Goal: Task Accomplishment & Management: Manage account settings

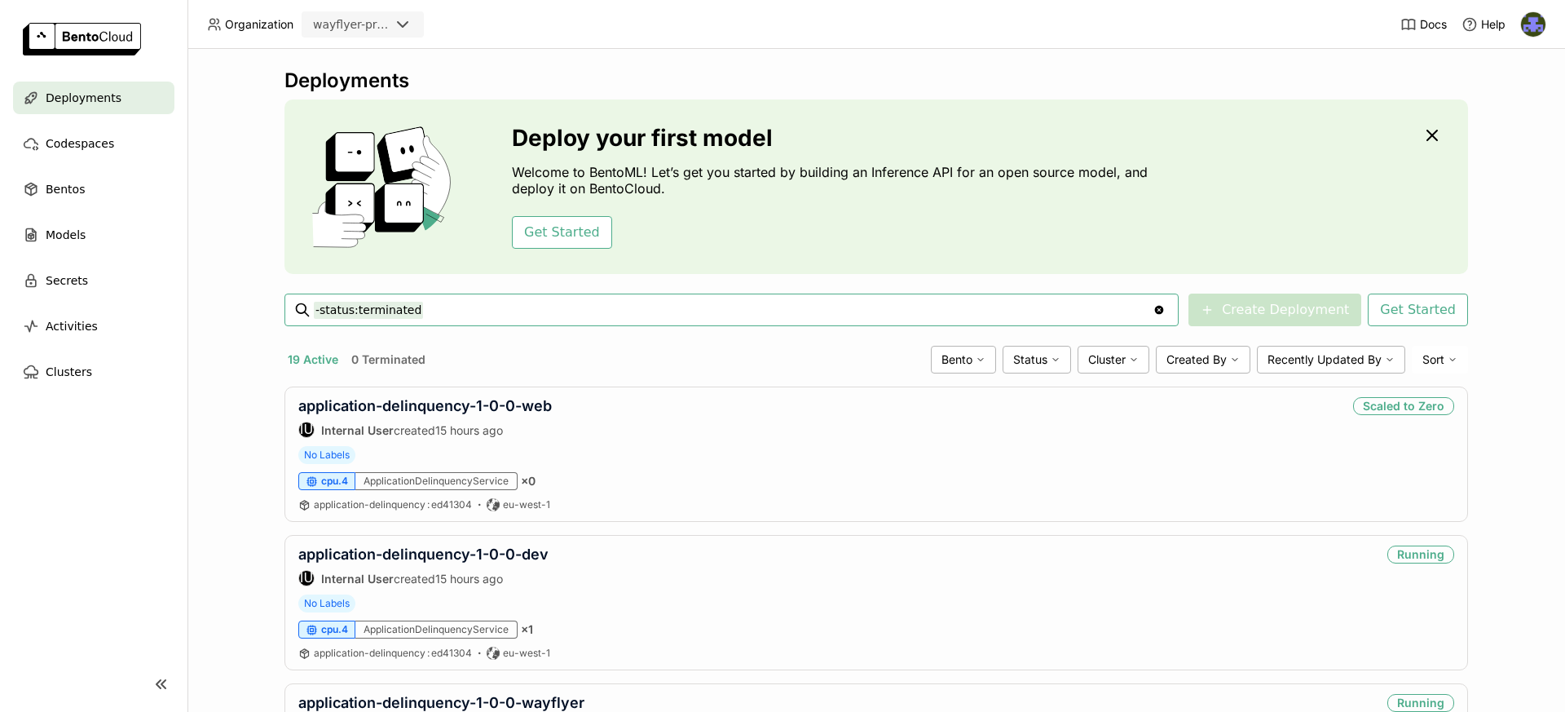
click at [400, 27] on icon at bounding box center [403, 25] width 20 height 20
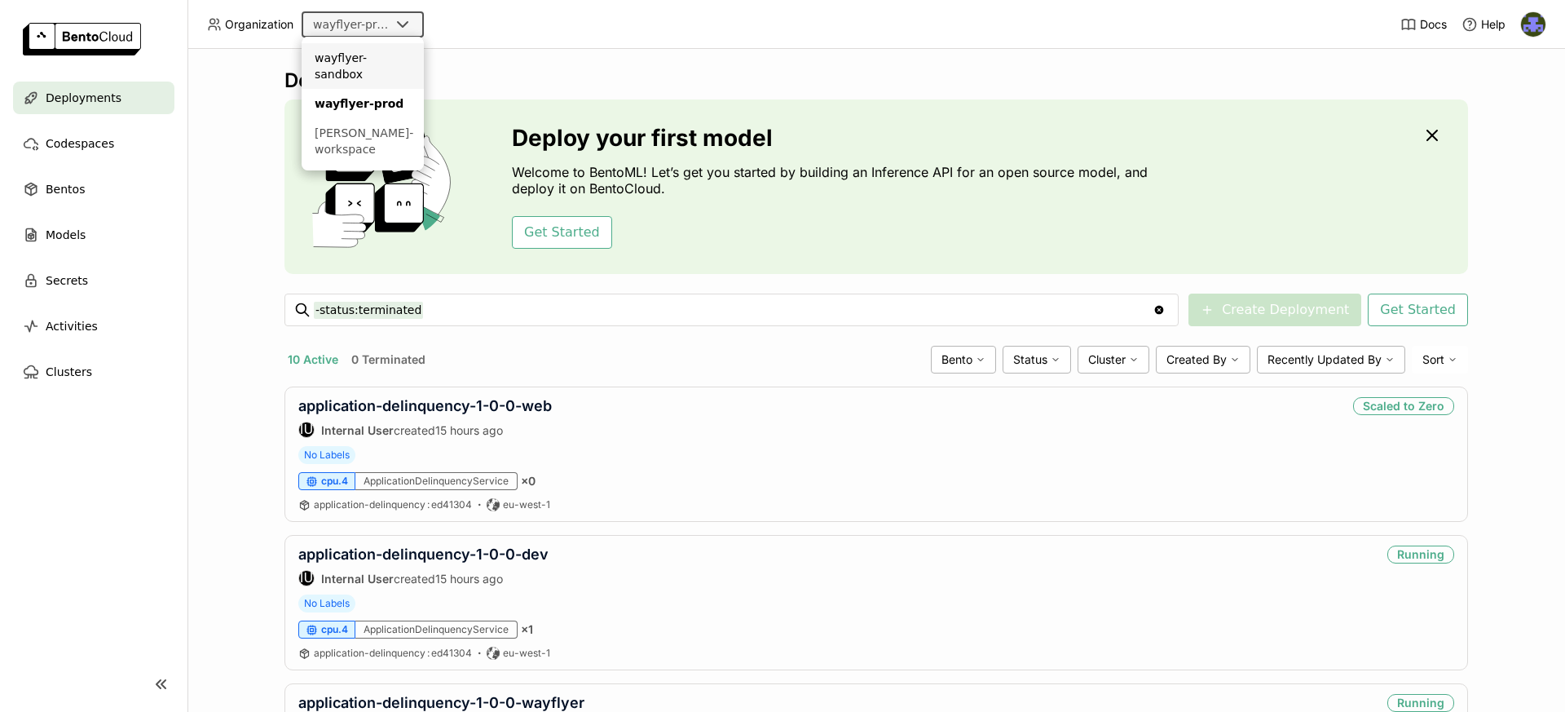
click at [390, 67] on li "wayflyer-sandbox" at bounding box center [363, 66] width 122 height 46
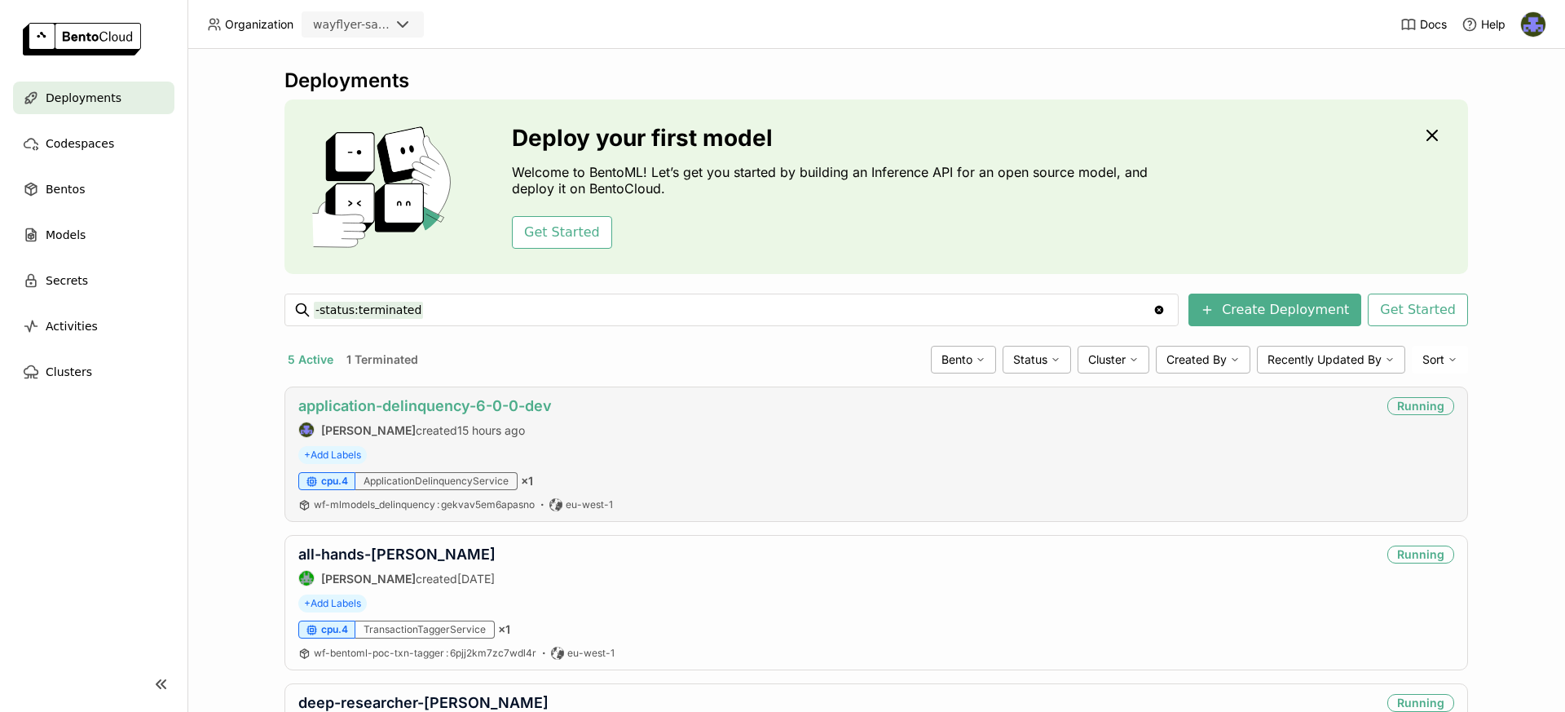
click at [468, 406] on link "application-delinquency-6-0-0-dev" at bounding box center [425, 405] width 254 height 17
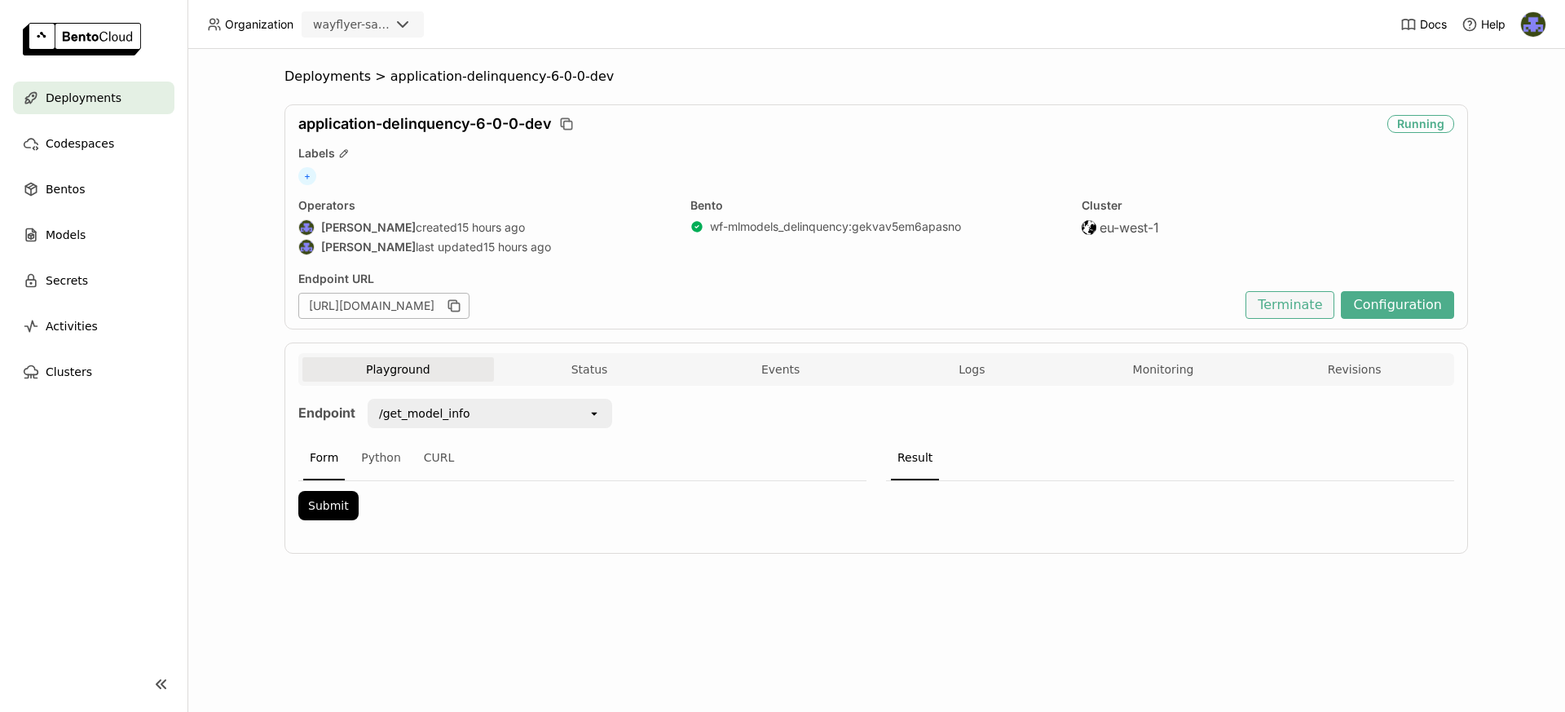
click at [1295, 307] on button "Terminate" at bounding box center [1290, 305] width 89 height 28
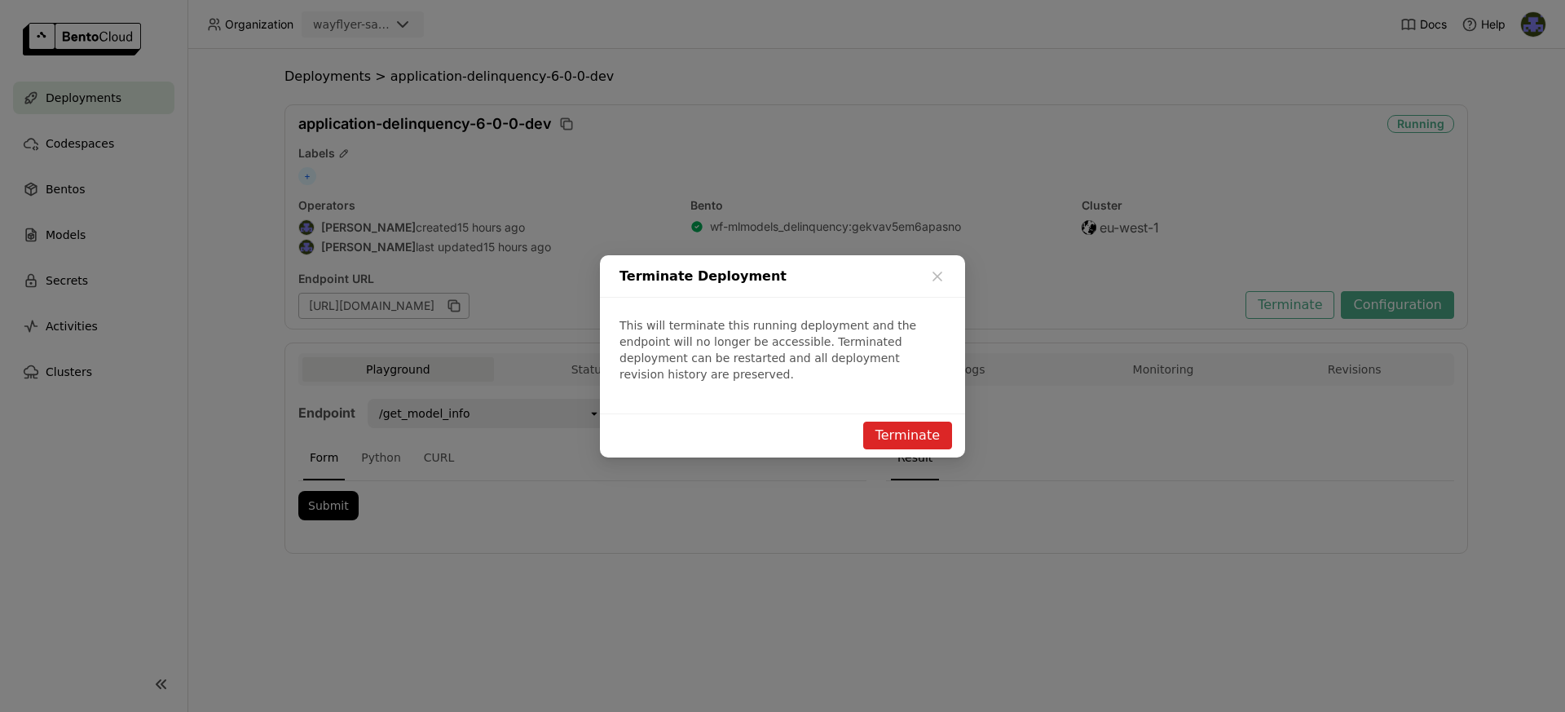
click at [907, 427] on button "Terminate" at bounding box center [907, 436] width 89 height 28
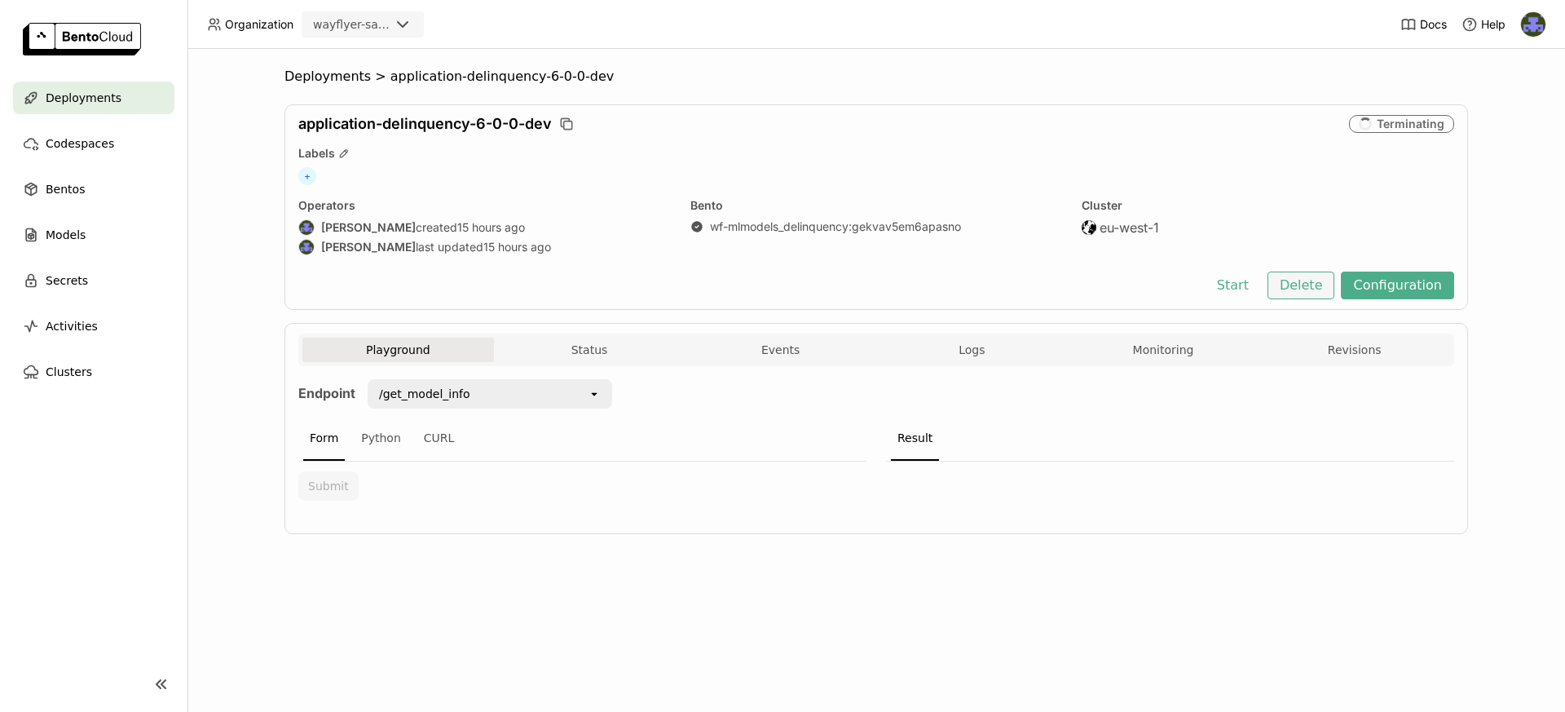
click at [1304, 276] on button "Delete" at bounding box center [1302, 285] width 68 height 28
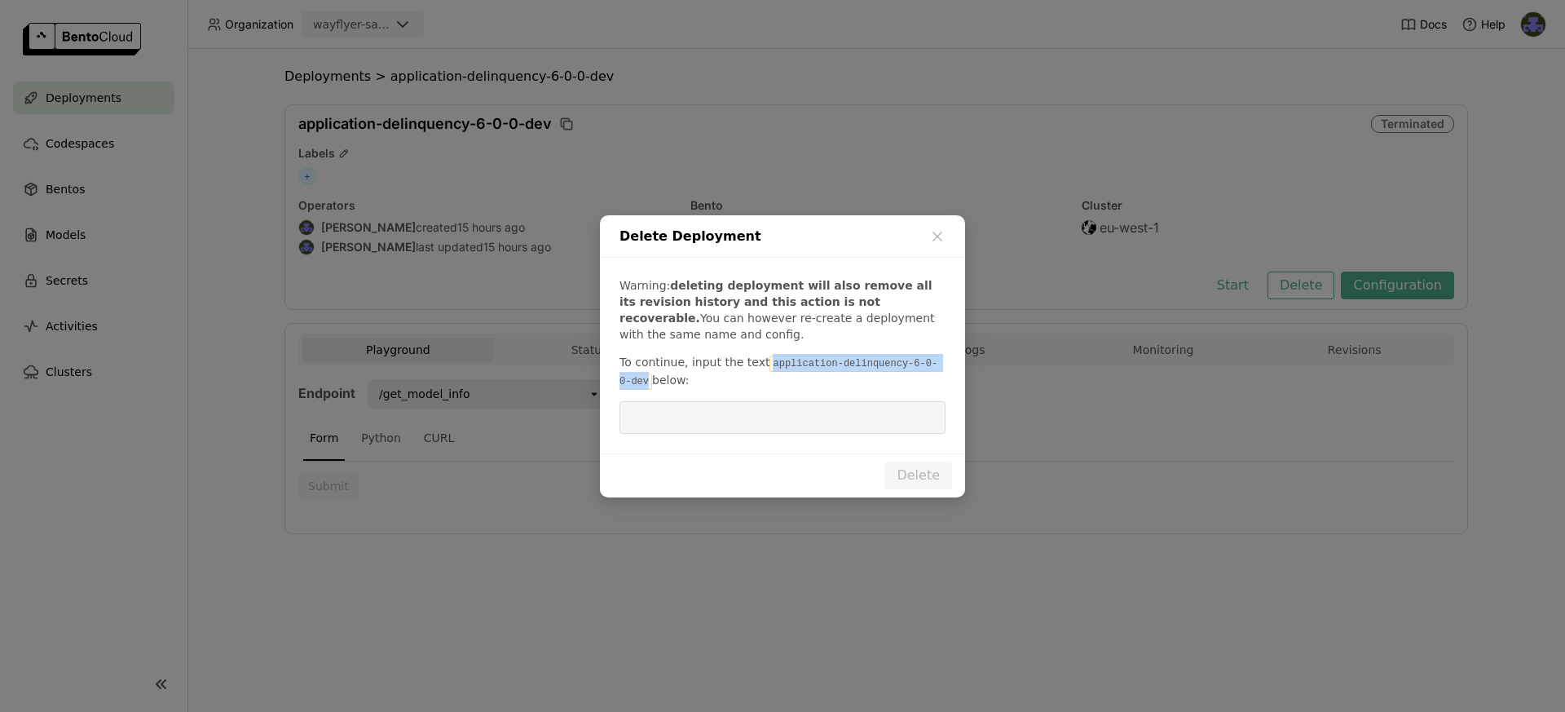
drag, startPoint x: 763, startPoint y: 366, endPoint x: 666, endPoint y: 402, distance: 103.4
click at [641, 385] on p "To continue, input the text application-delinquency-6-0-0-dev below:" at bounding box center [783, 372] width 326 height 36
copy code "application-delinquency-6-0-0-dev"
click at [670, 404] on input "dialog" at bounding box center [782, 417] width 307 height 31
paste input "application-delinquency-6-0-0-dev"
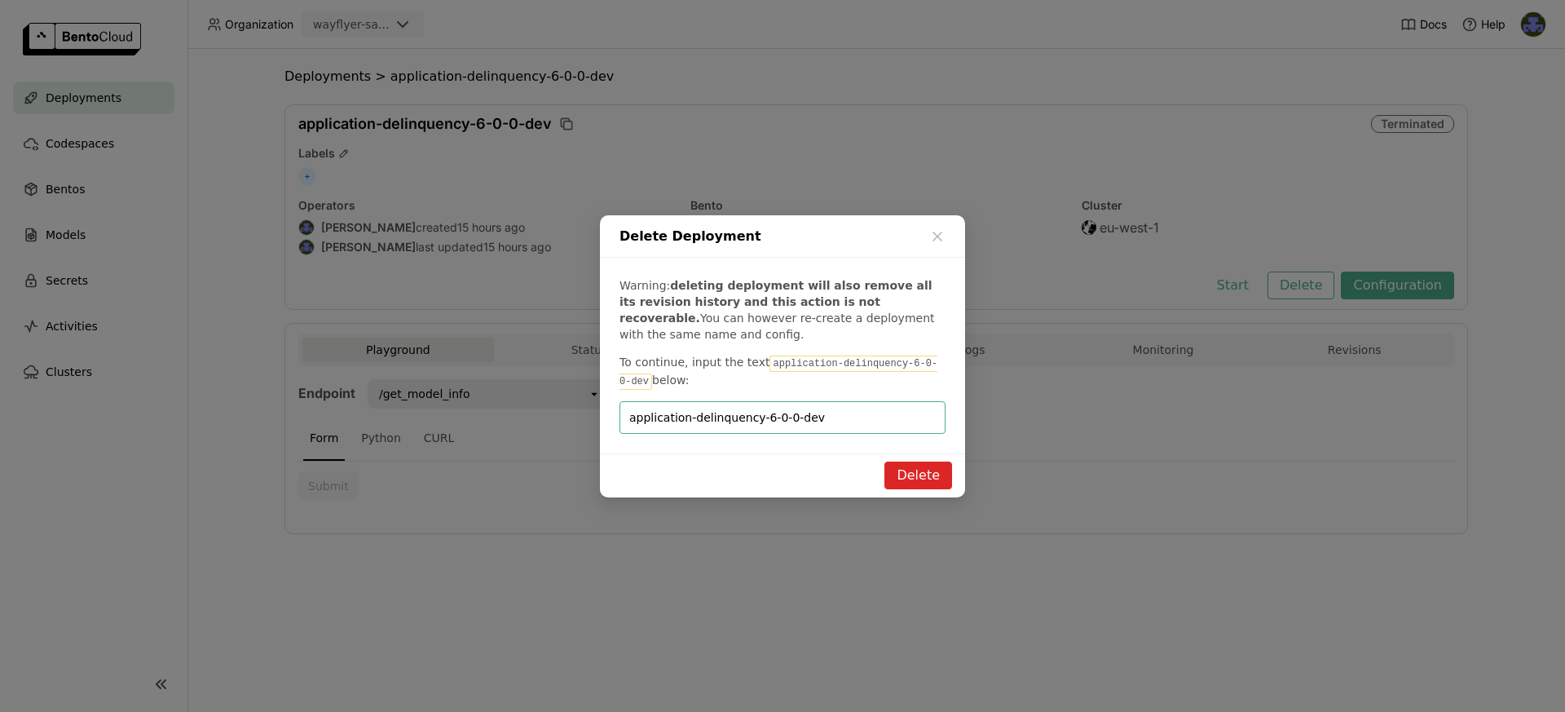
type input "application-delinquency-6-0-0-dev"
click at [942, 469] on button "Delete" at bounding box center [919, 475] width 68 height 28
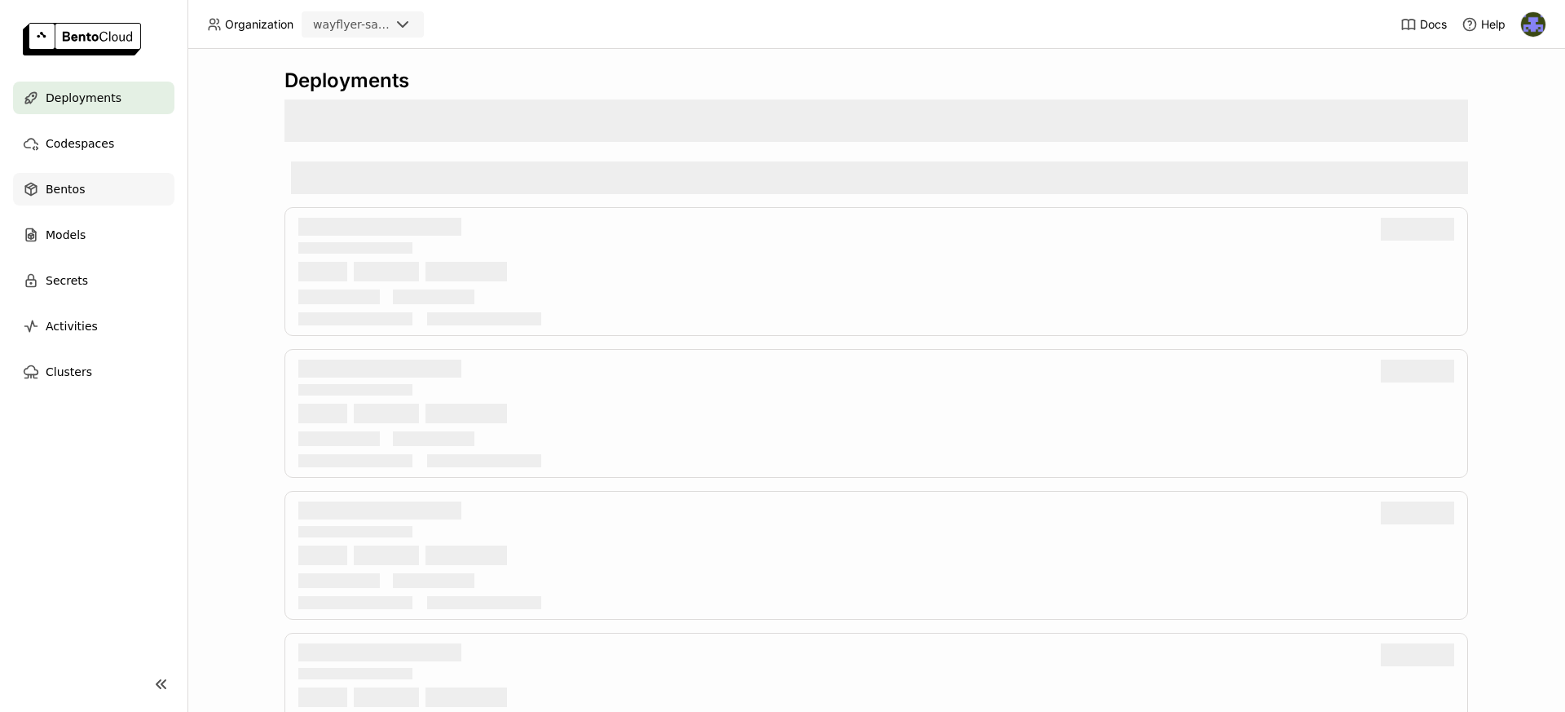
click at [137, 191] on div "Bentos" at bounding box center [93, 189] width 161 height 33
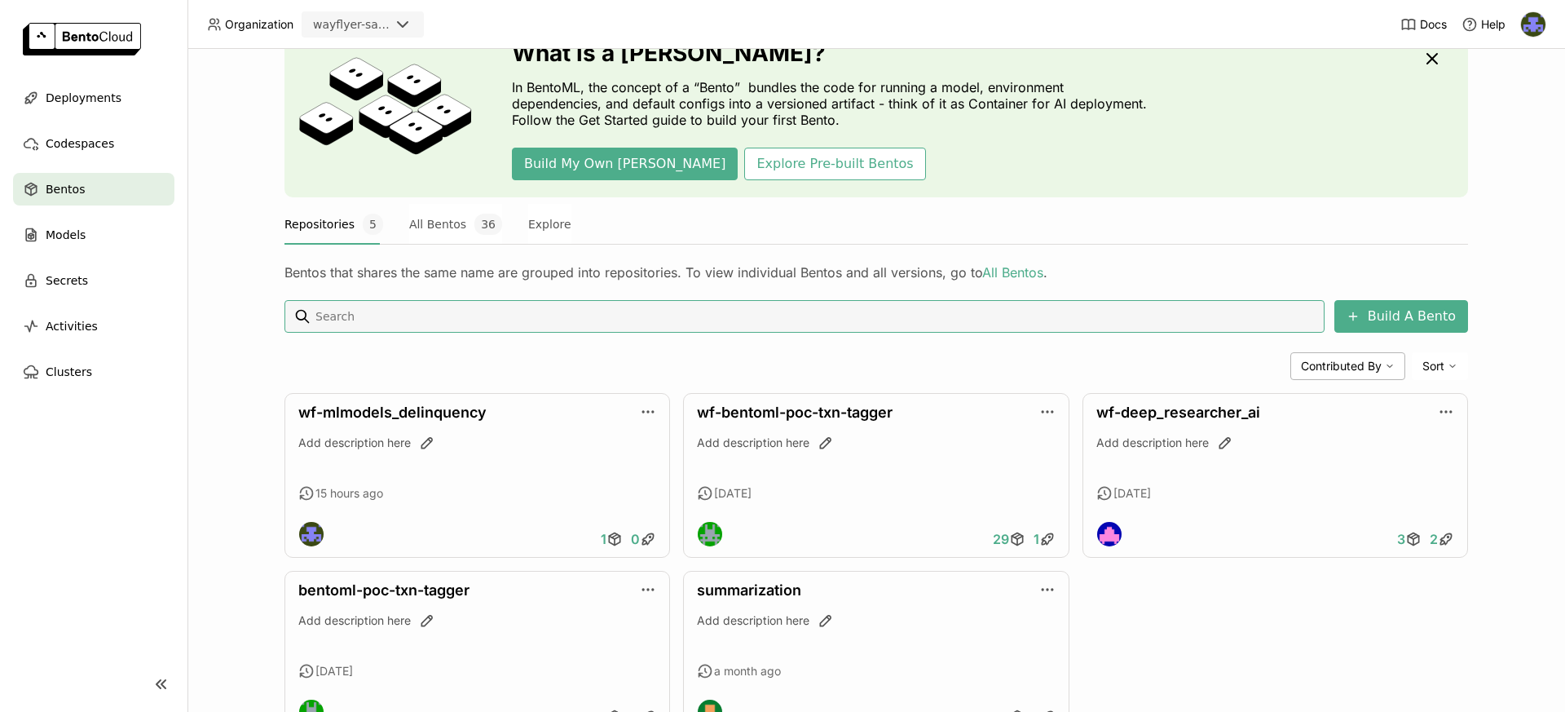
scroll to position [103, 0]
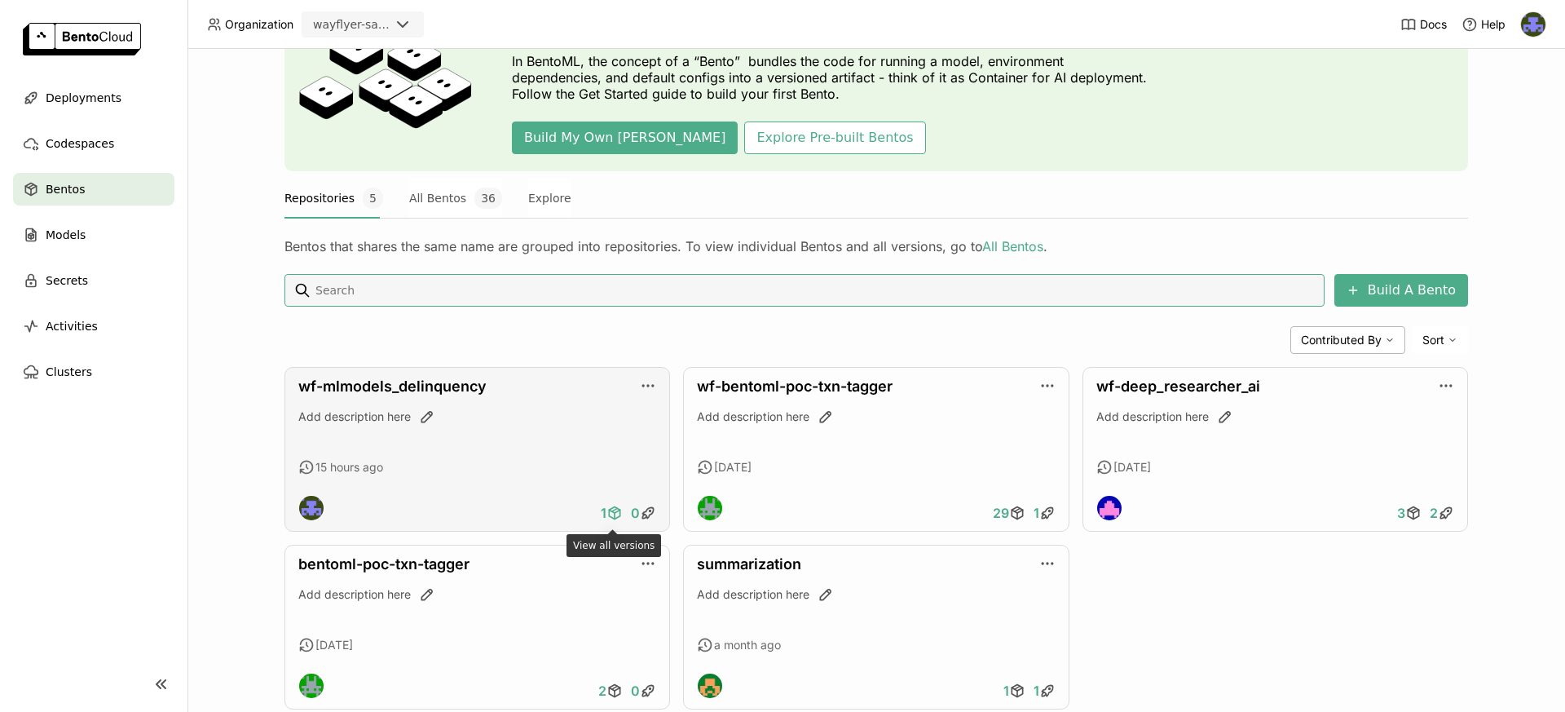
click at [616, 515] on icon at bounding box center [615, 513] width 16 height 16
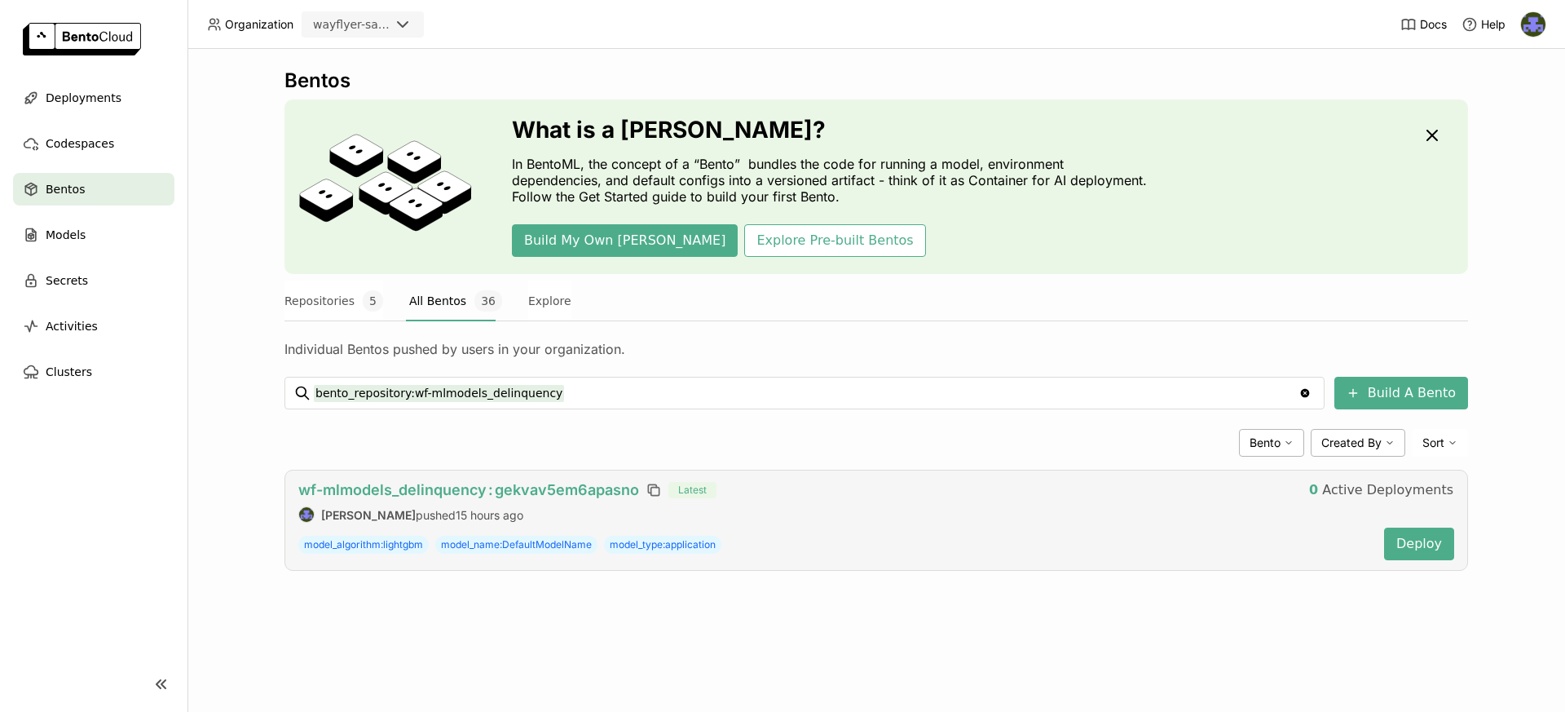
click at [509, 497] on span "wf-mlmodels_delinquency : gekvav5em6apasno" at bounding box center [468, 489] width 341 height 17
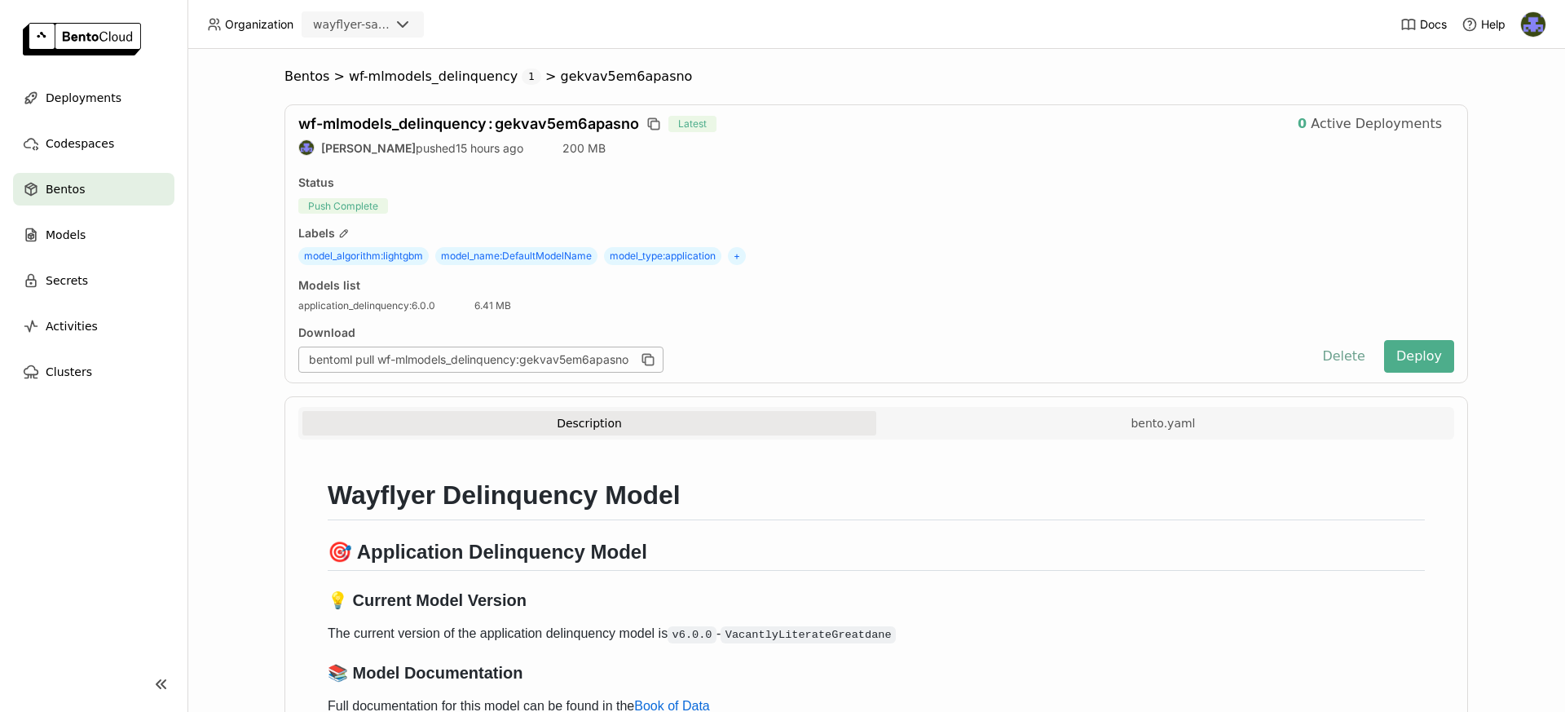
click at [1348, 362] on button "Delete" at bounding box center [1344, 356] width 68 height 33
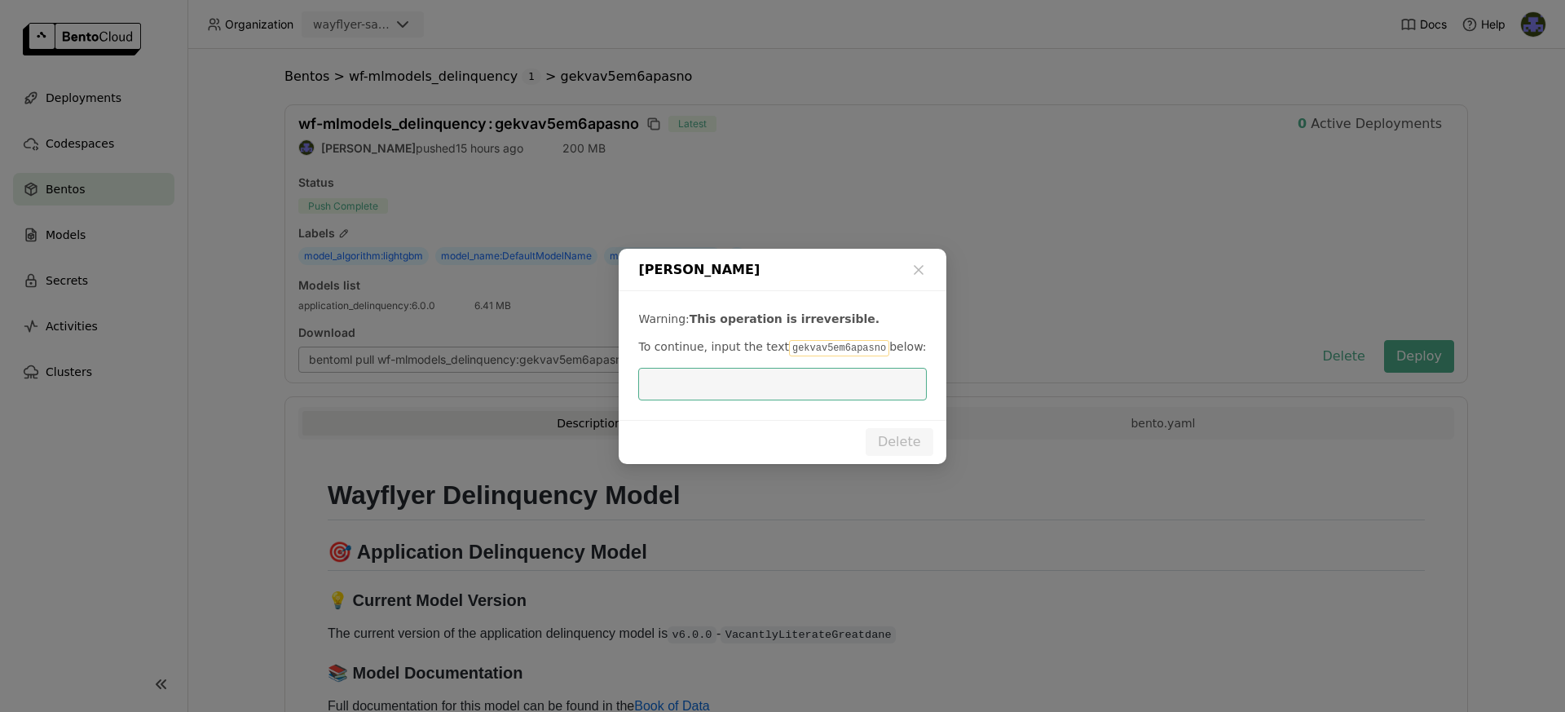
click at [830, 350] on code "gekvav5em6apasno" at bounding box center [839, 348] width 100 height 16
copy code "gekvav5em6apasno"
click at [784, 383] on input "dialog" at bounding box center [782, 384] width 268 height 31
paste input "gekvav5em6apasno"
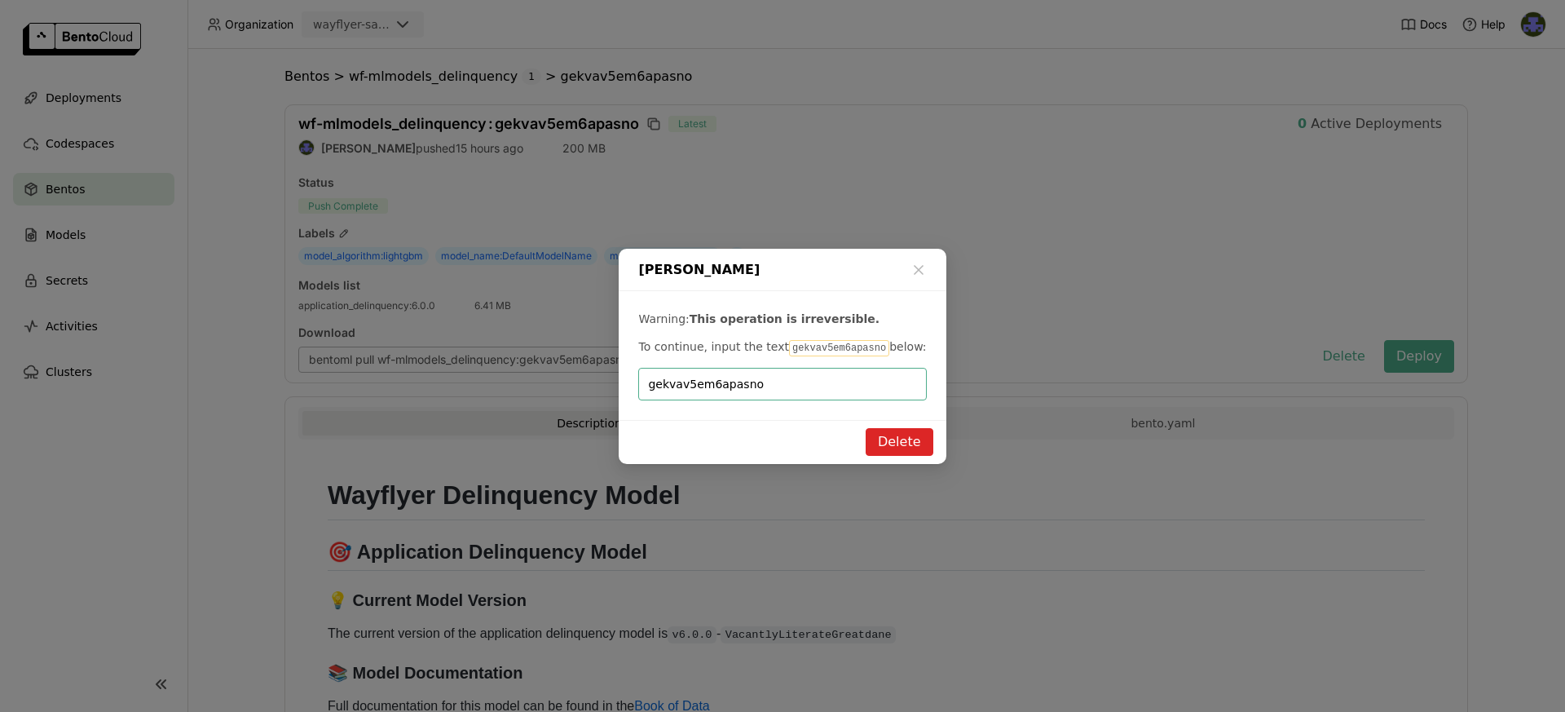
type input "gekvav5em6apasno"
click at [872, 435] on button "Delete" at bounding box center [900, 442] width 68 height 28
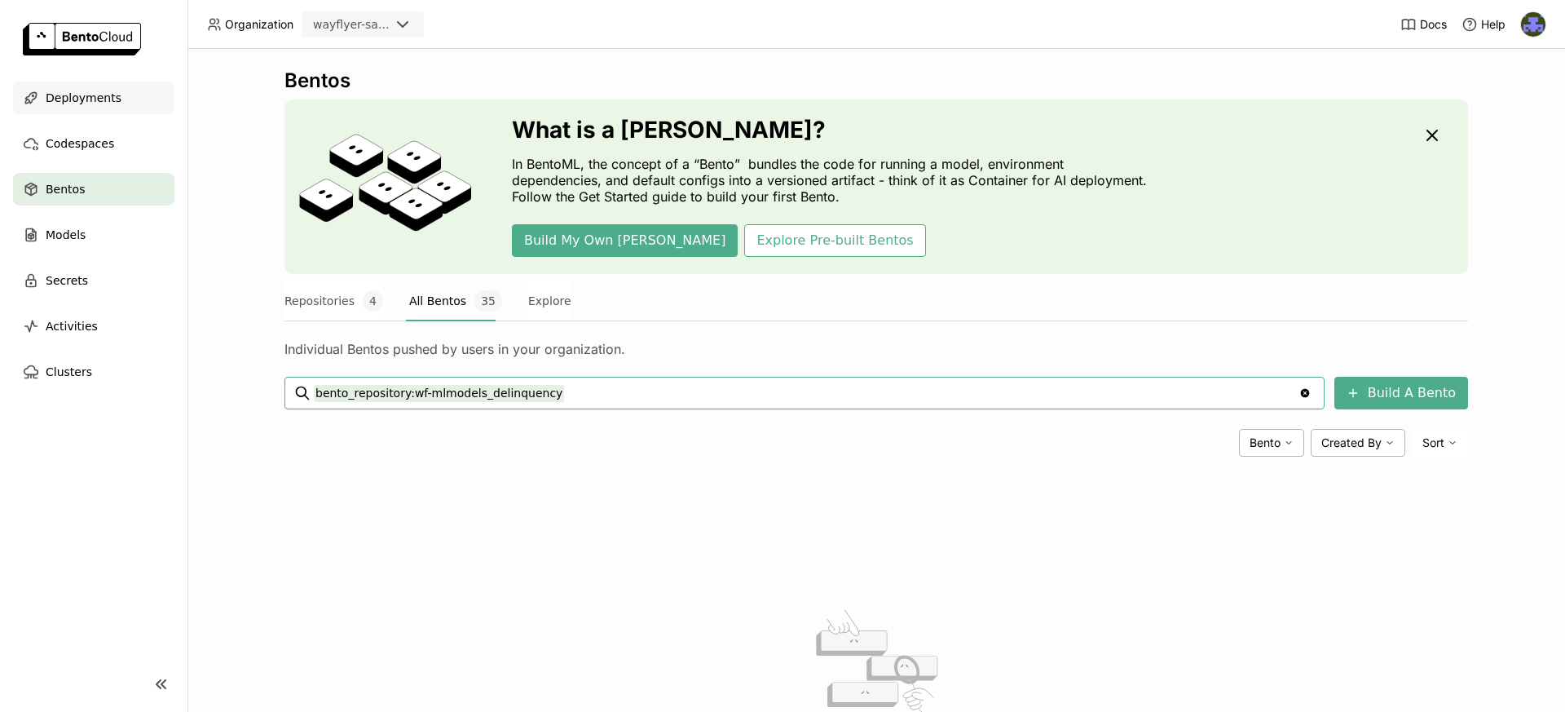
click at [126, 97] on div "Deployments" at bounding box center [93, 98] width 161 height 33
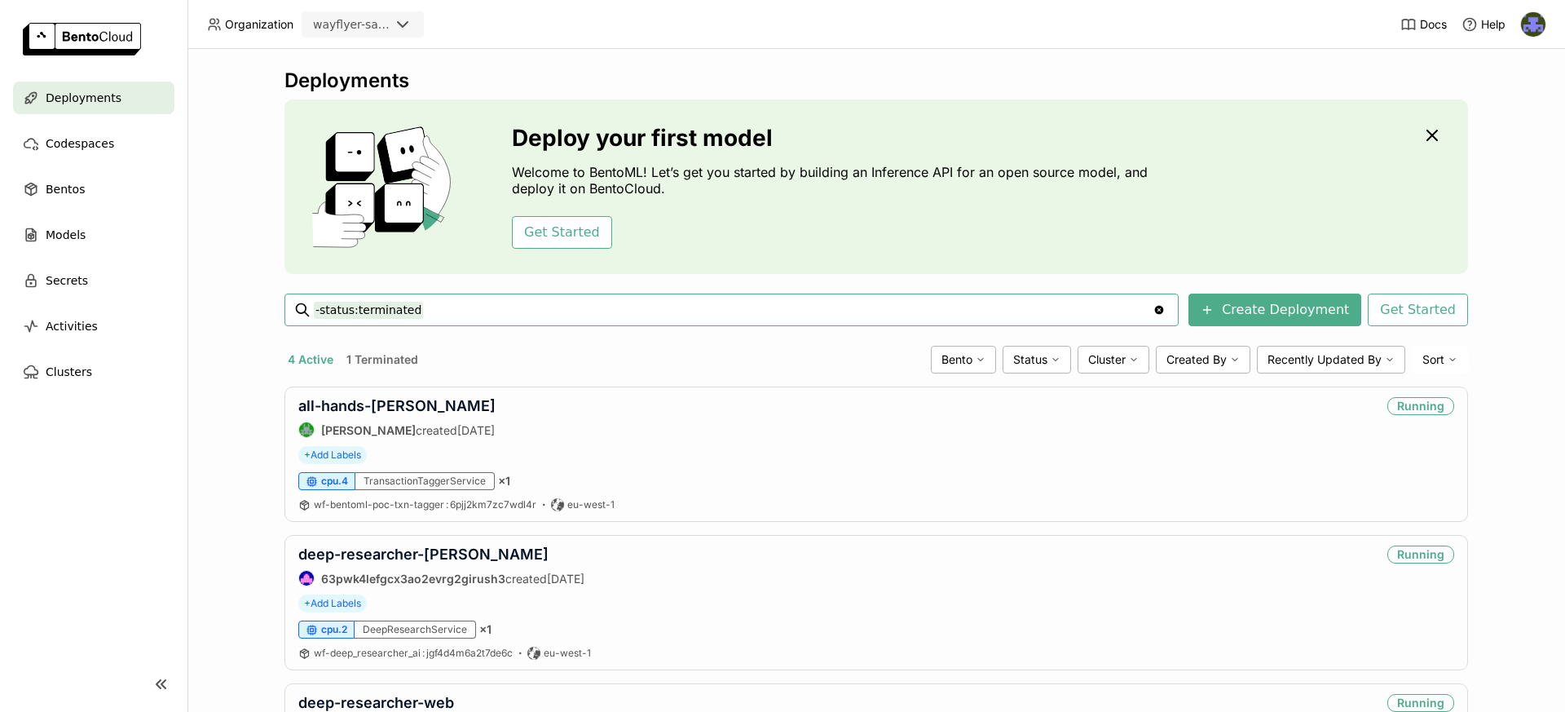
click at [377, 33] on div "wayflyer-sandbox" at bounding box center [348, 24] width 90 height 23
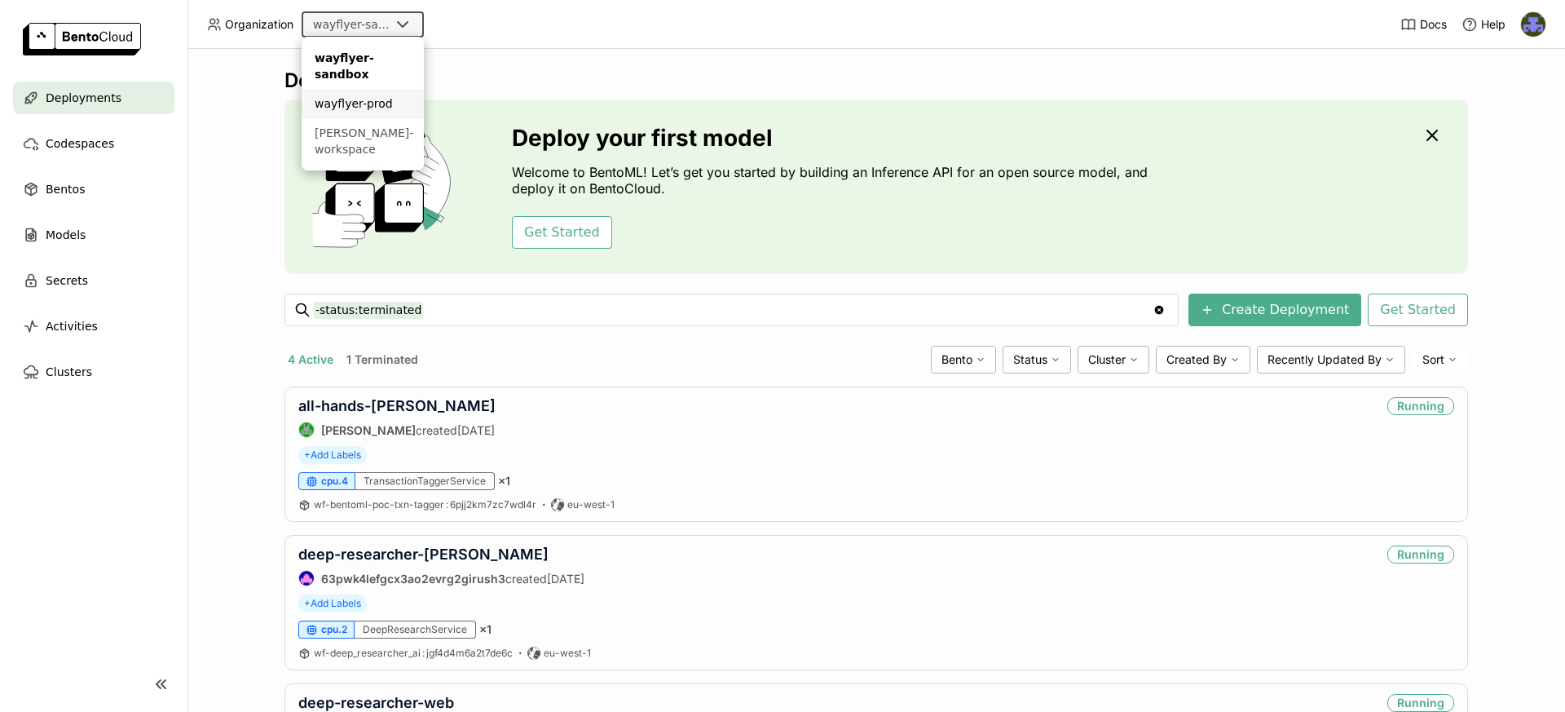
click at [373, 98] on div "wayflyer-prod" at bounding box center [363, 103] width 96 height 16
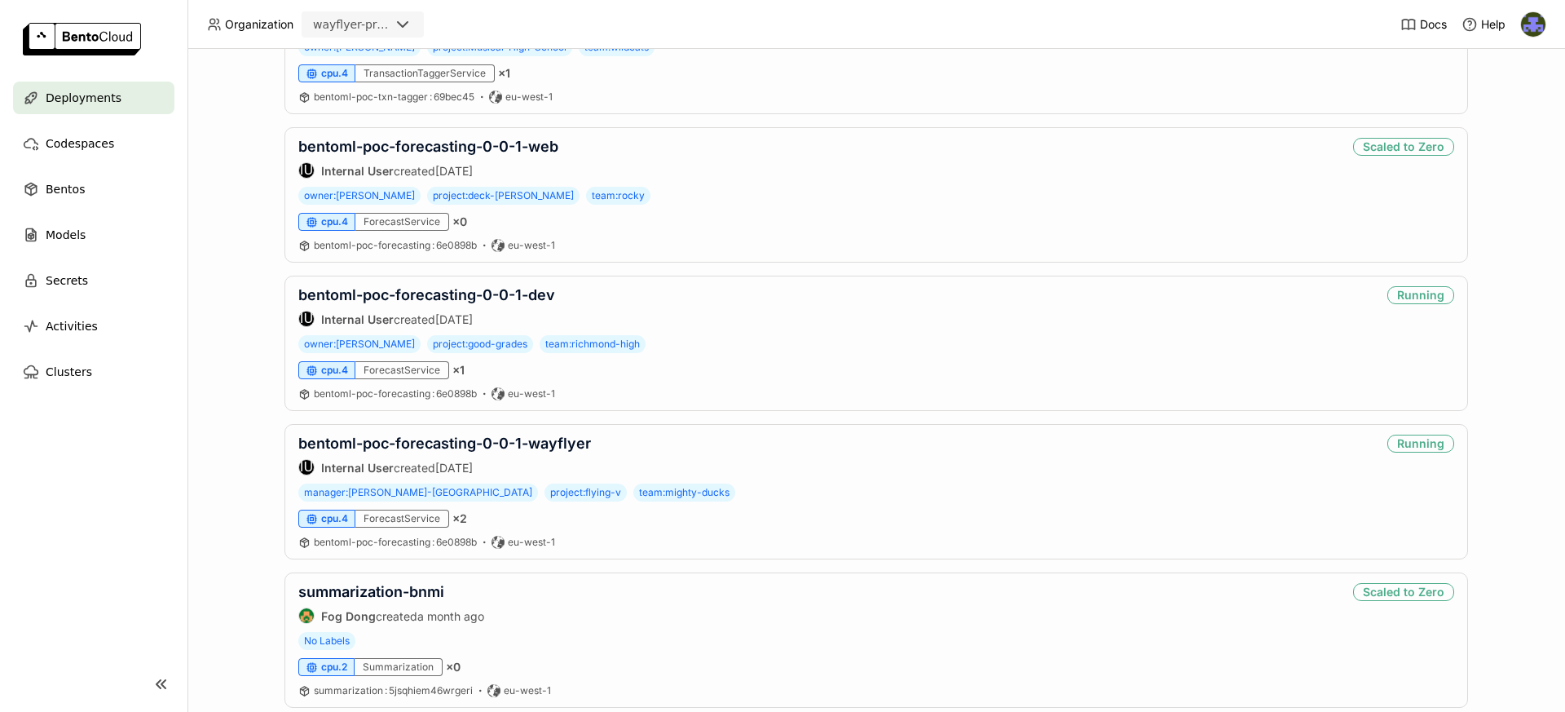
scroll to position [744, 0]
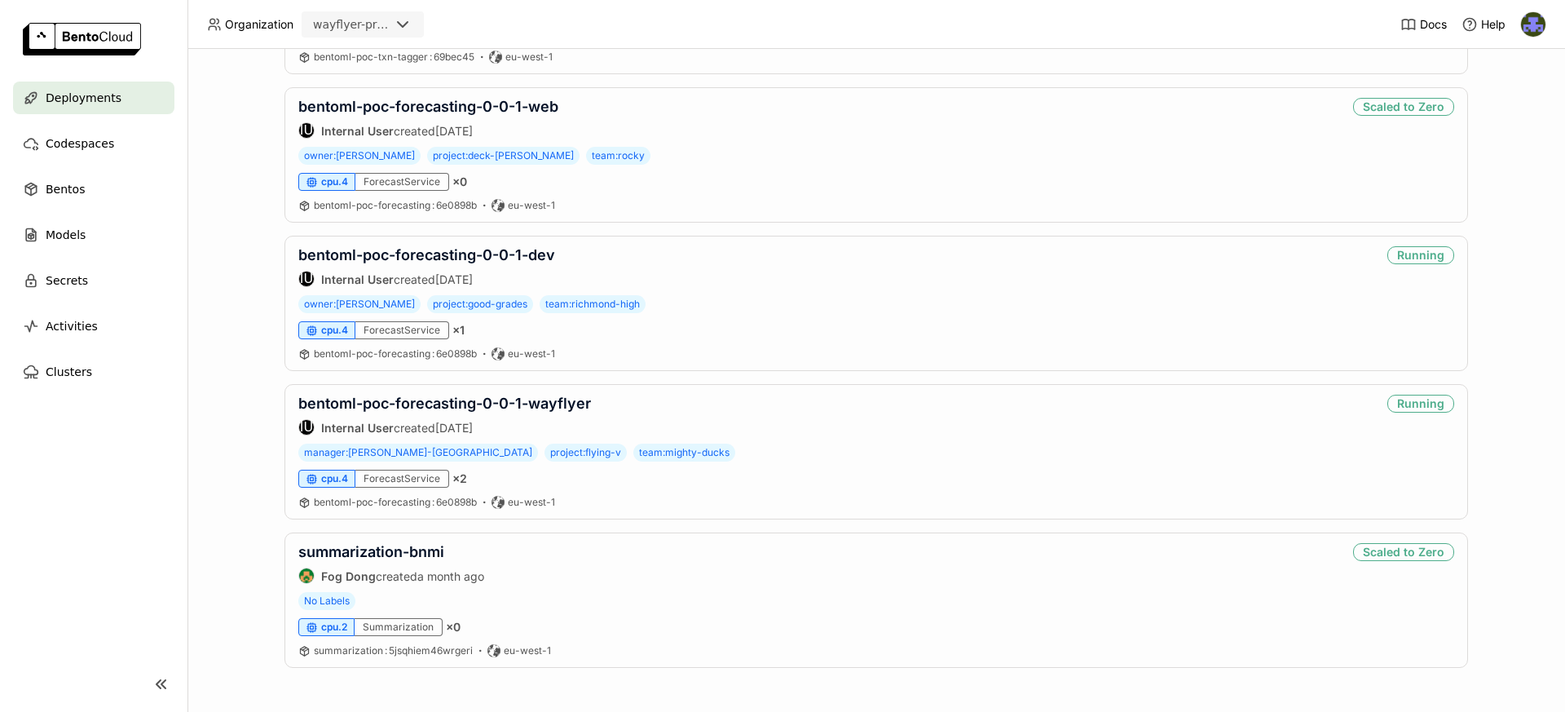
click at [367, 22] on div "wayflyer-prod" at bounding box center [351, 24] width 77 height 16
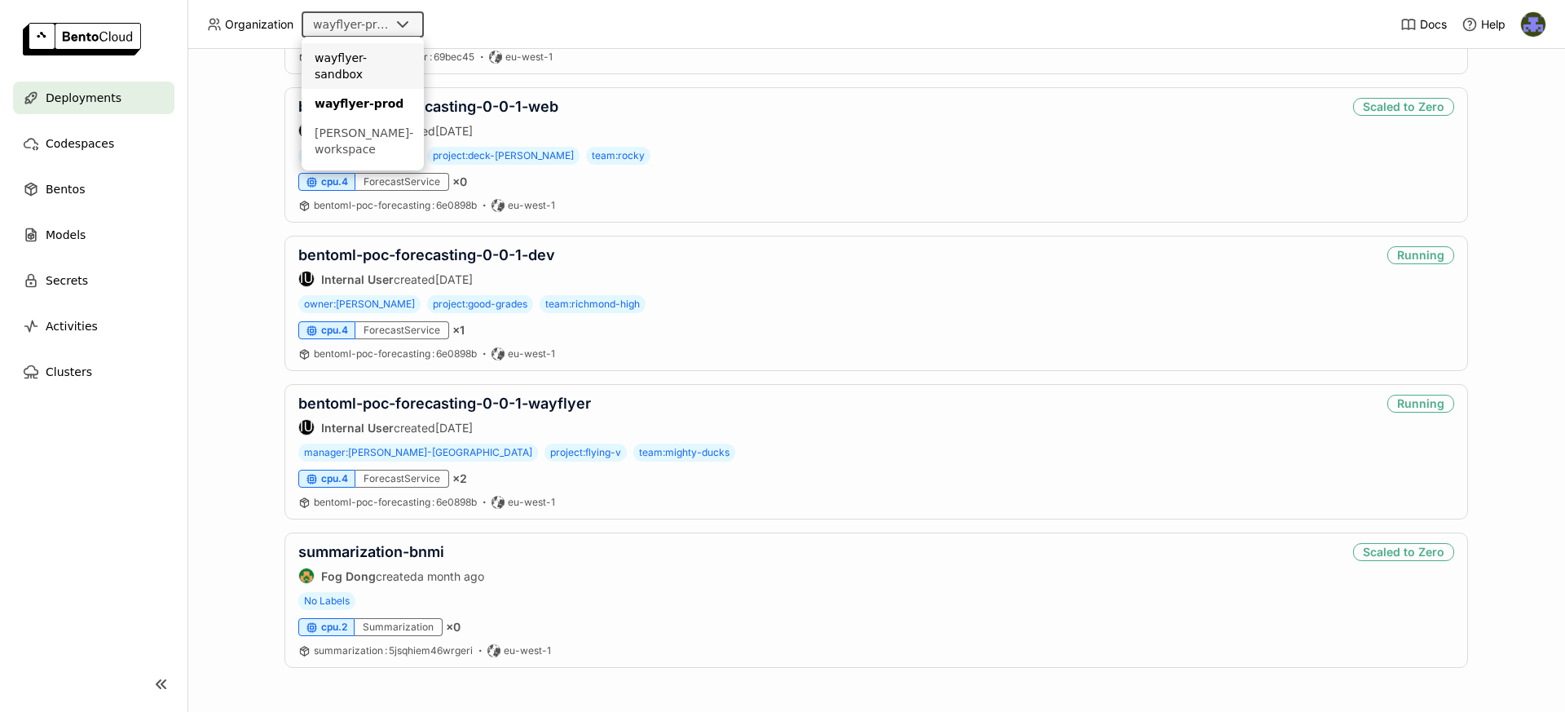
click at [384, 52] on div "wayflyer-sandbox" at bounding box center [363, 66] width 96 height 33
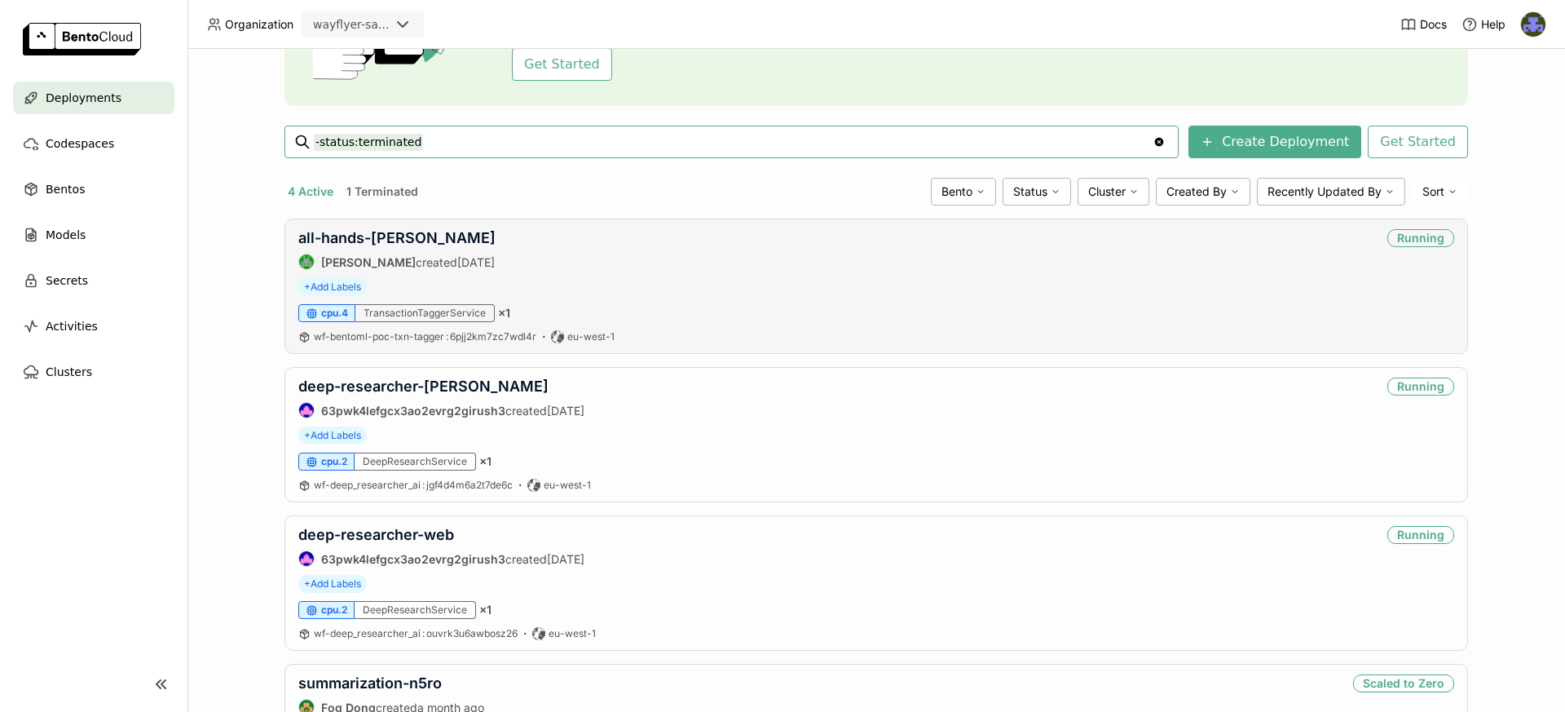
scroll to position [299, 0]
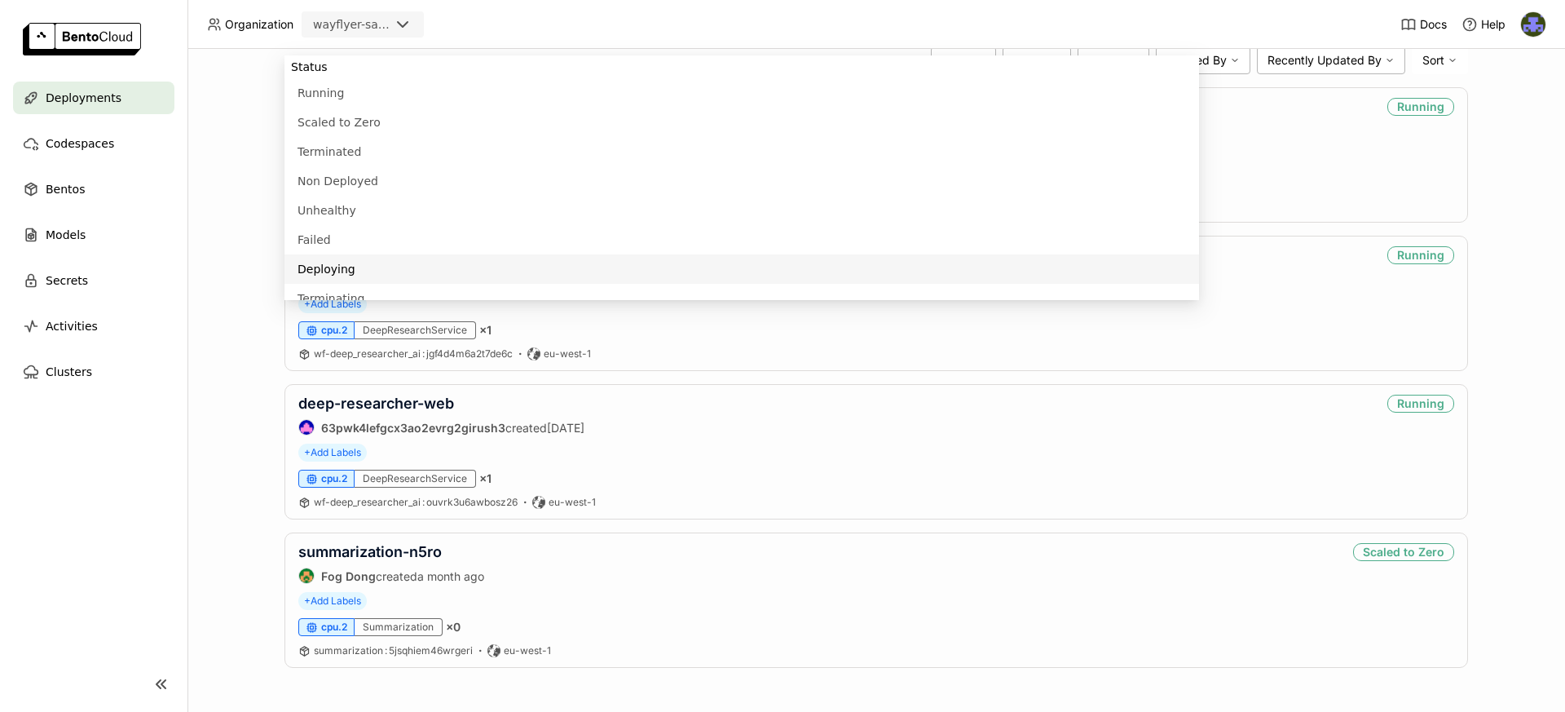
click at [146, 161] on ul "Deployments Codespaces Bentos Models Secrets Activities Clusters" at bounding box center [94, 235] width 188 height 307
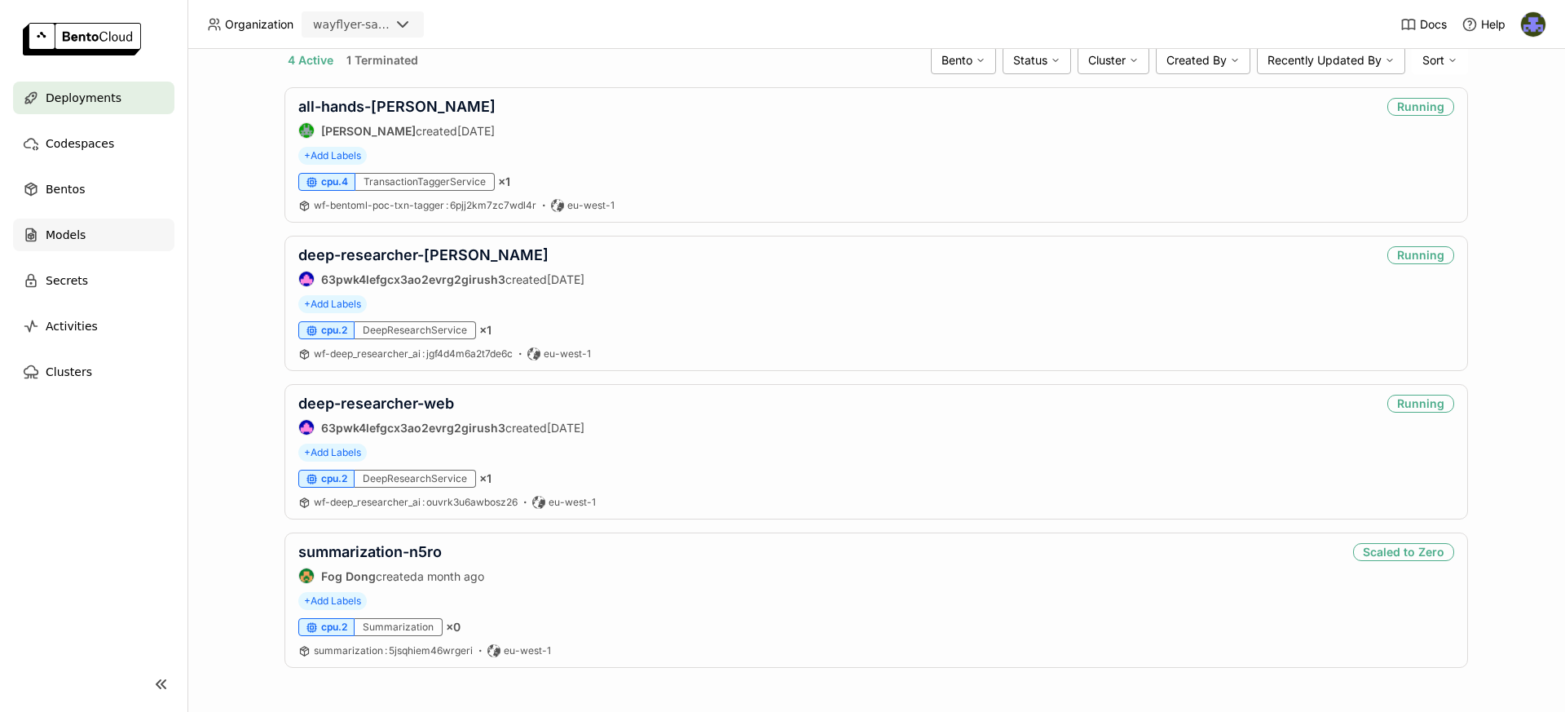
click at [86, 239] on div "Models" at bounding box center [93, 234] width 161 height 33
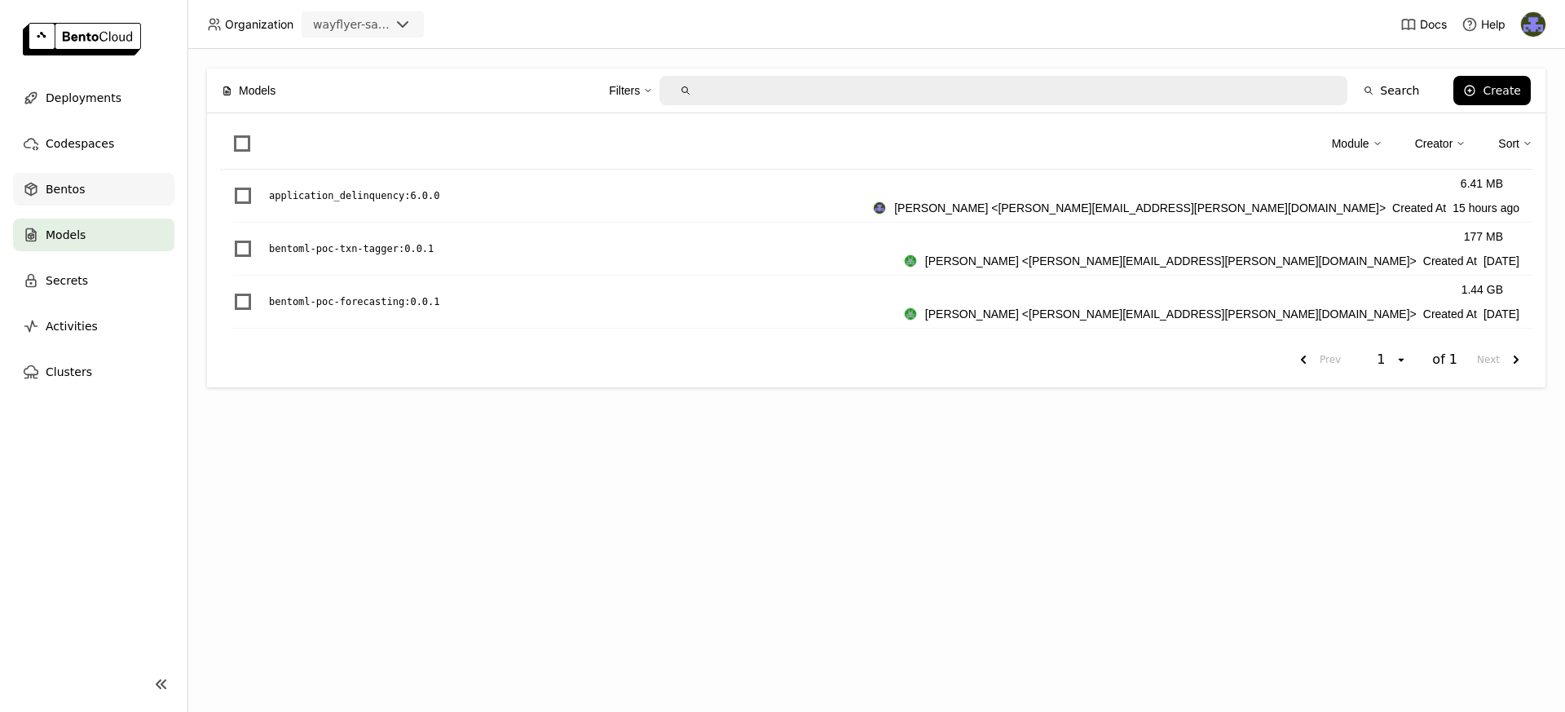
click at [95, 200] on div "Bentos" at bounding box center [93, 189] width 161 height 33
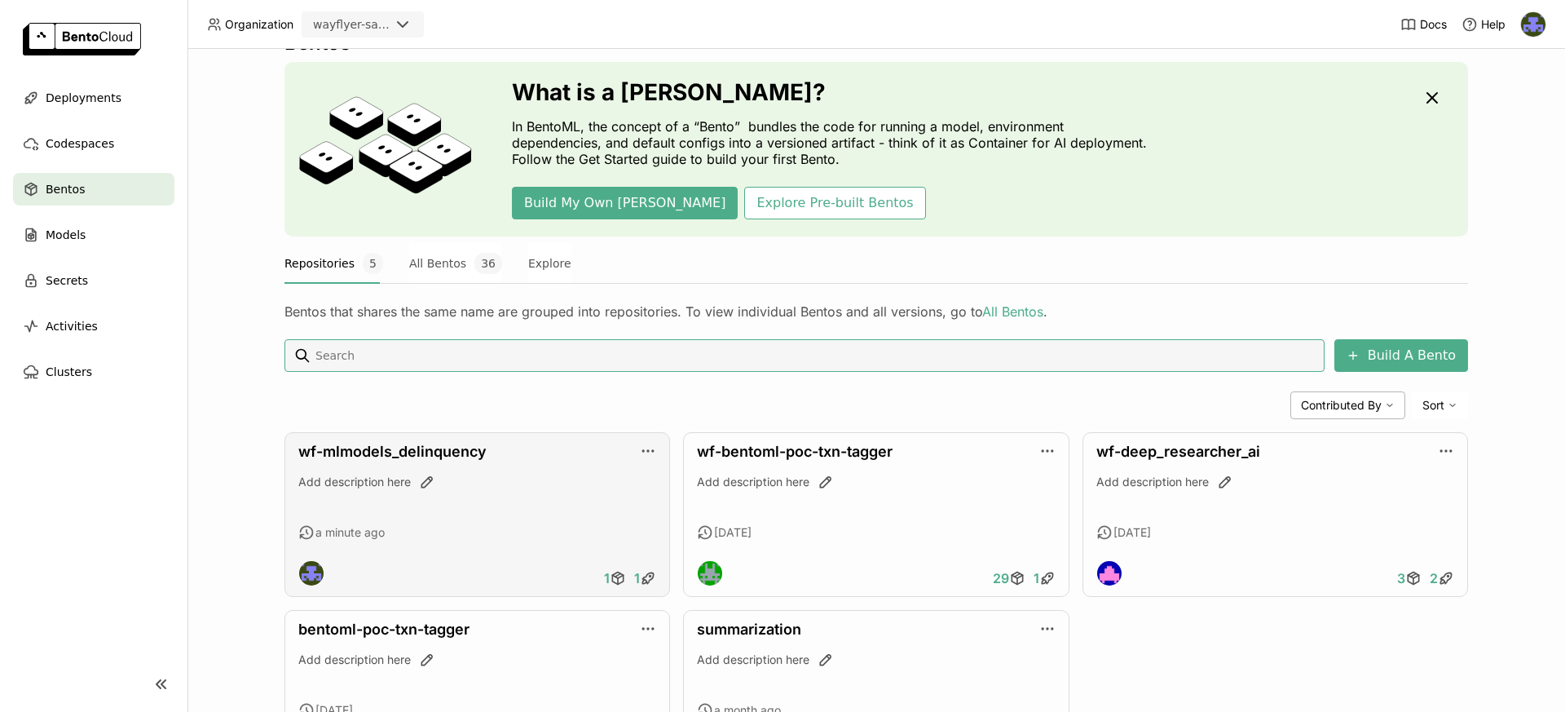
scroll to position [55, 0]
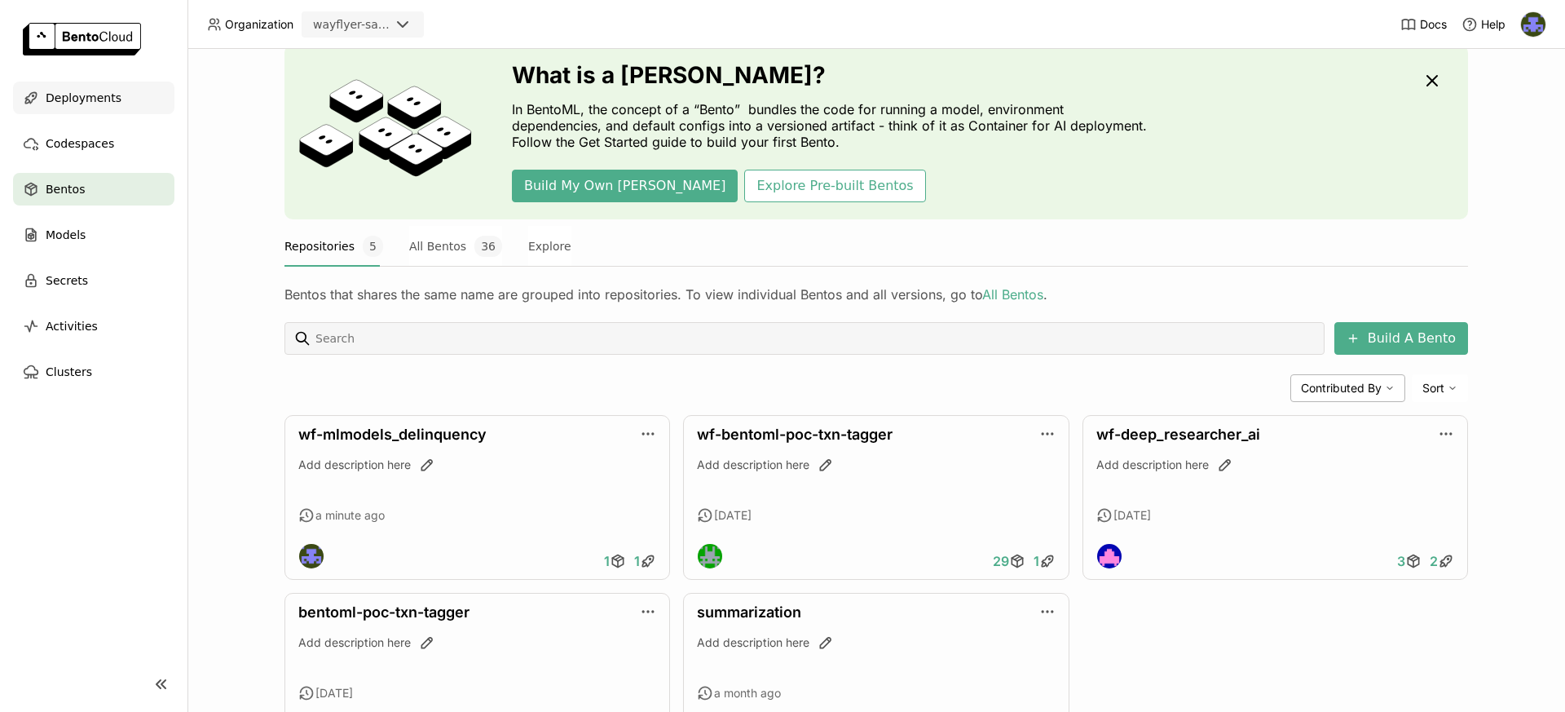
click at [94, 103] on span "Deployments" at bounding box center [84, 98] width 76 height 20
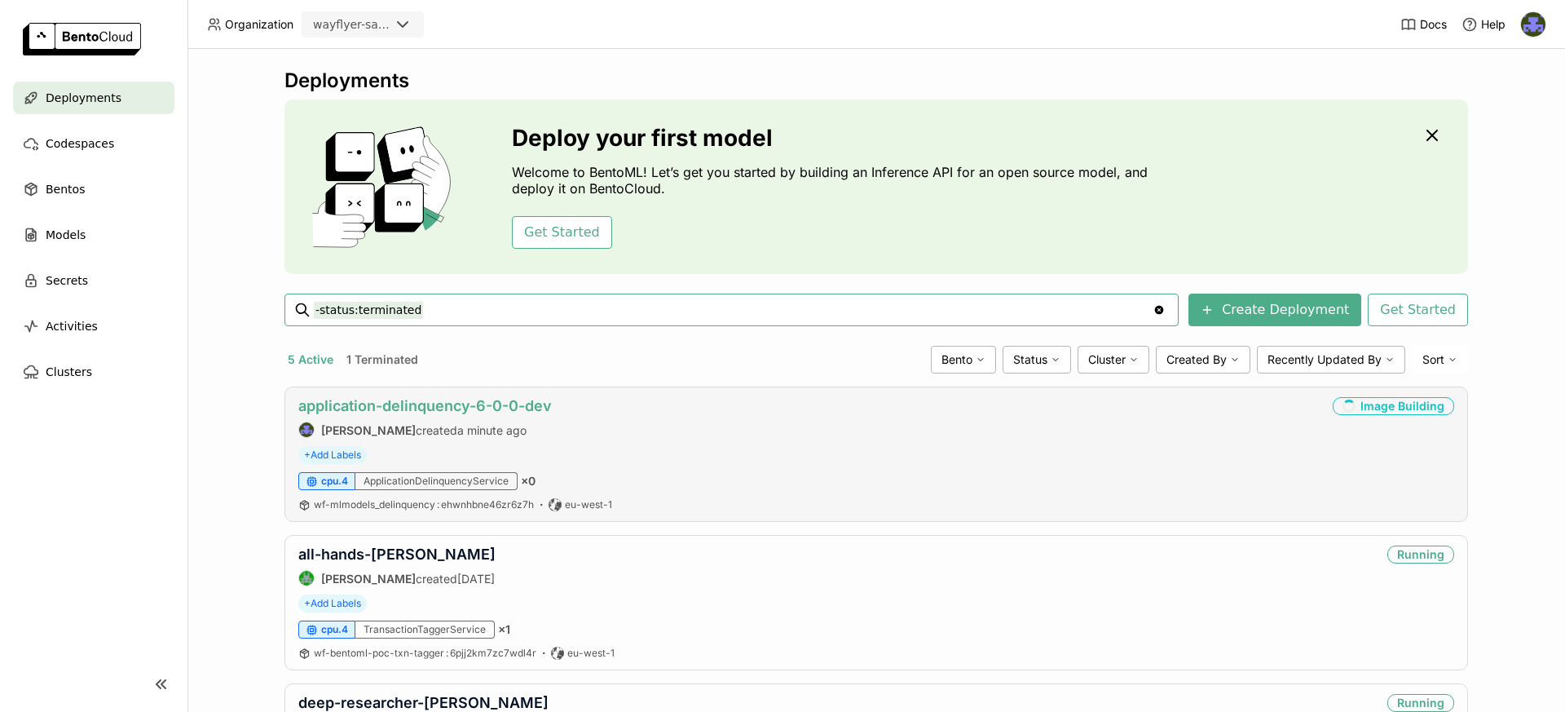
click at [396, 399] on link "application-delinquency-6-0-0-dev" at bounding box center [425, 405] width 254 height 17
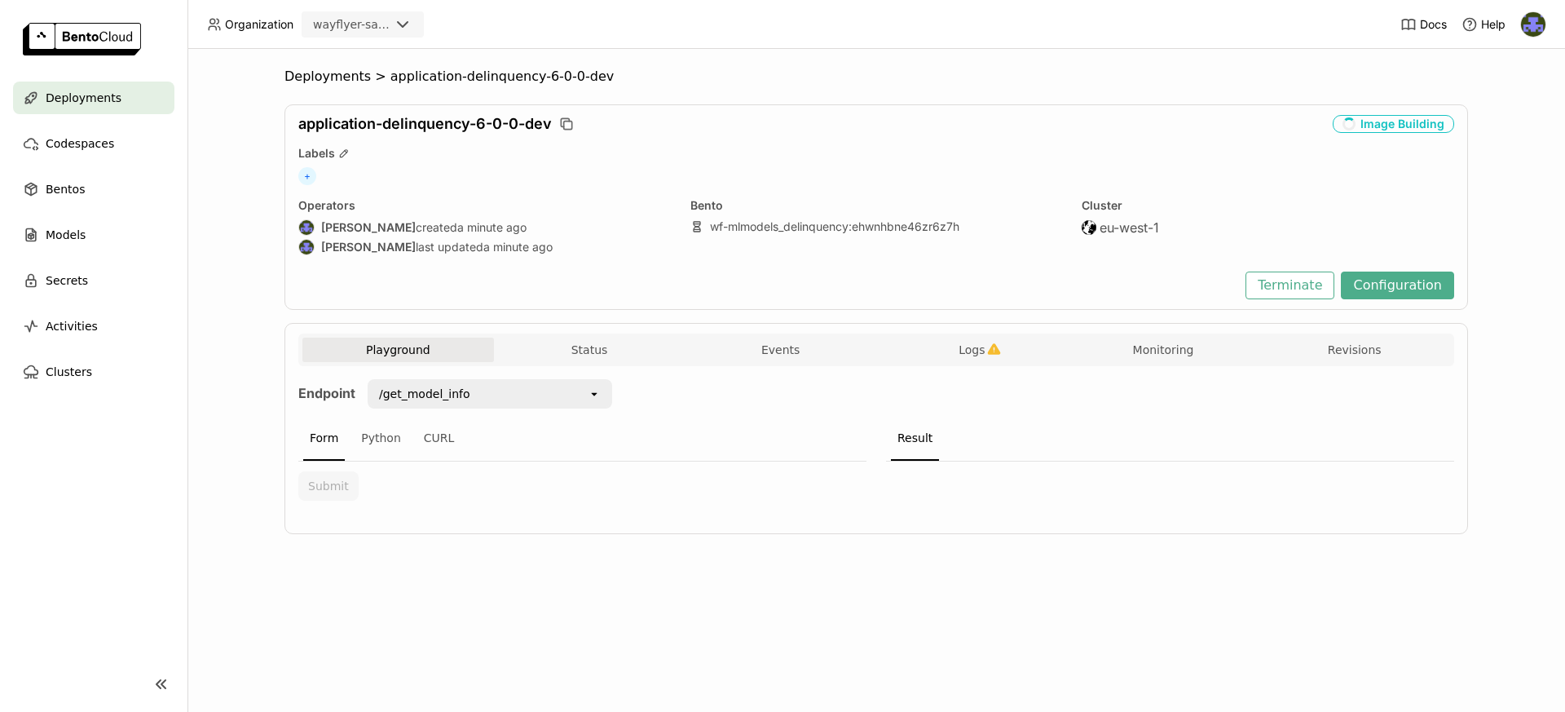
click at [92, 86] on div "Deployments" at bounding box center [93, 98] width 161 height 33
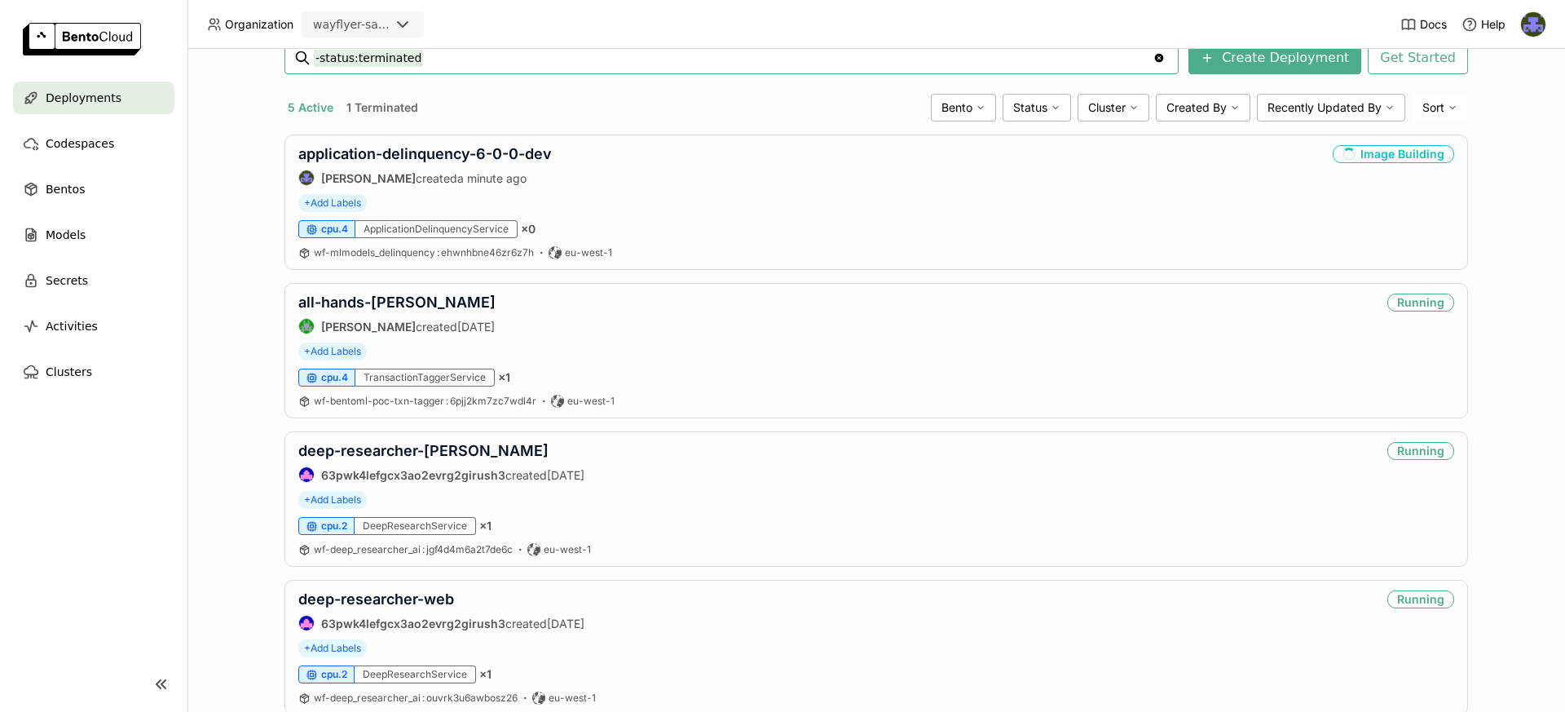
scroll to position [448, 0]
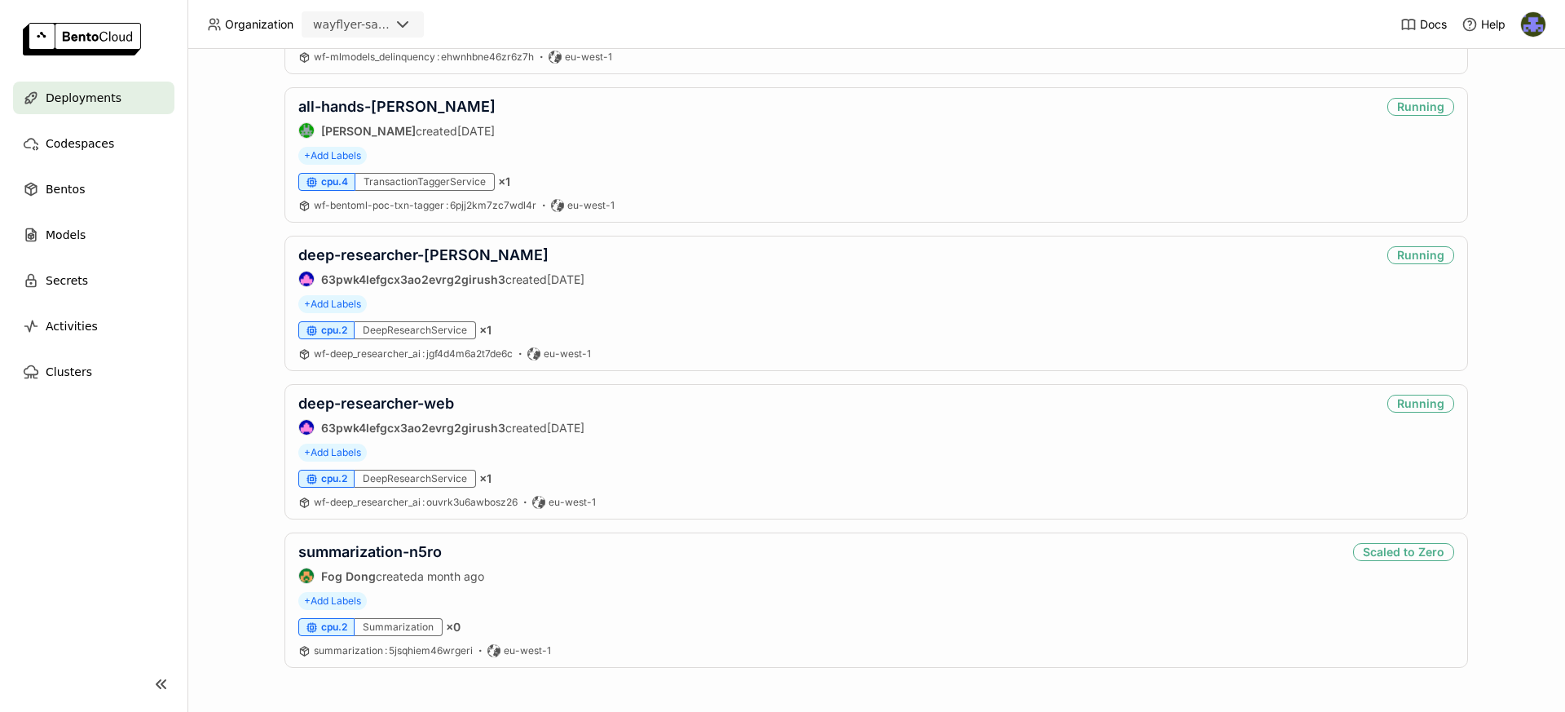
click at [222, 254] on div "Deployments Deploy your first model Welcome to BentoML! Let’s get you started b…" at bounding box center [877, 380] width 1378 height 663
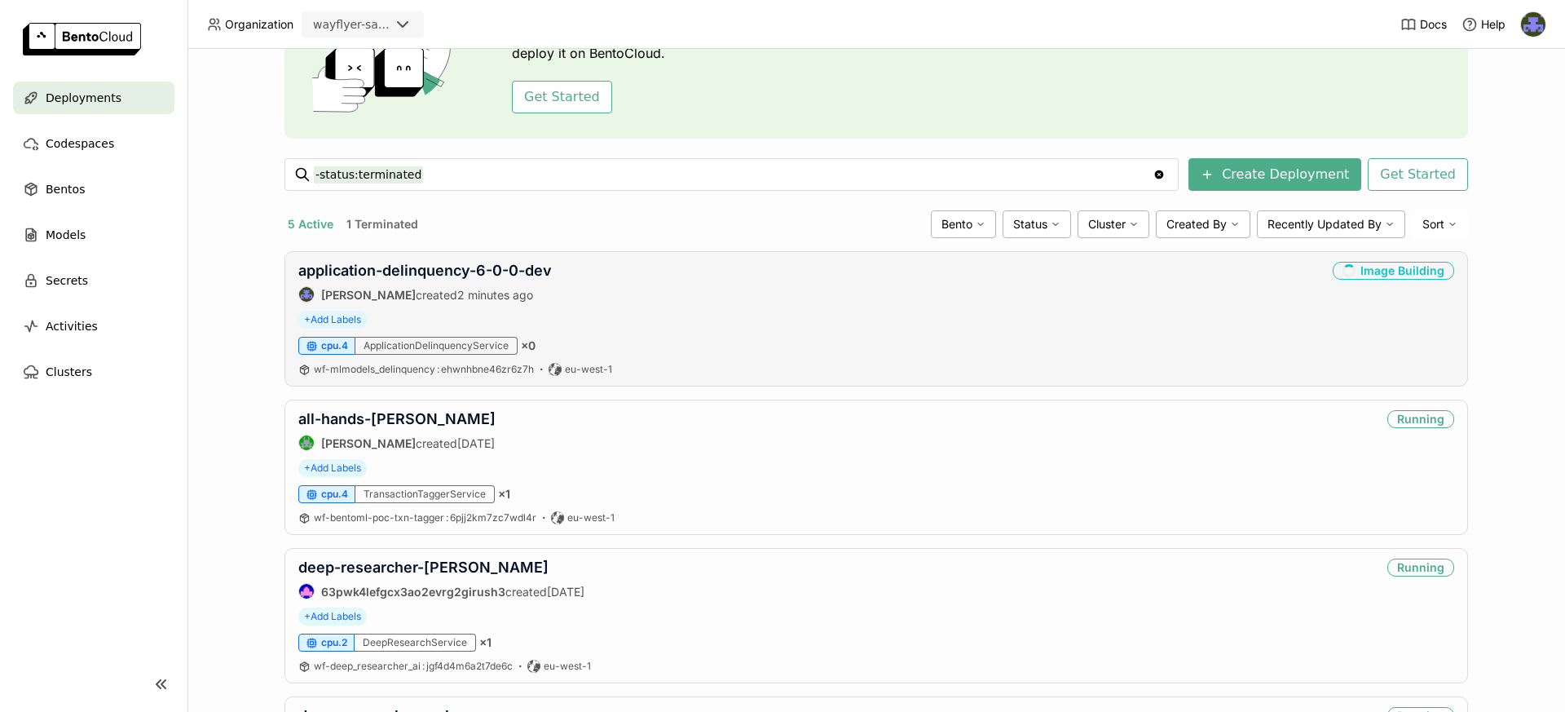
scroll to position [0, 0]
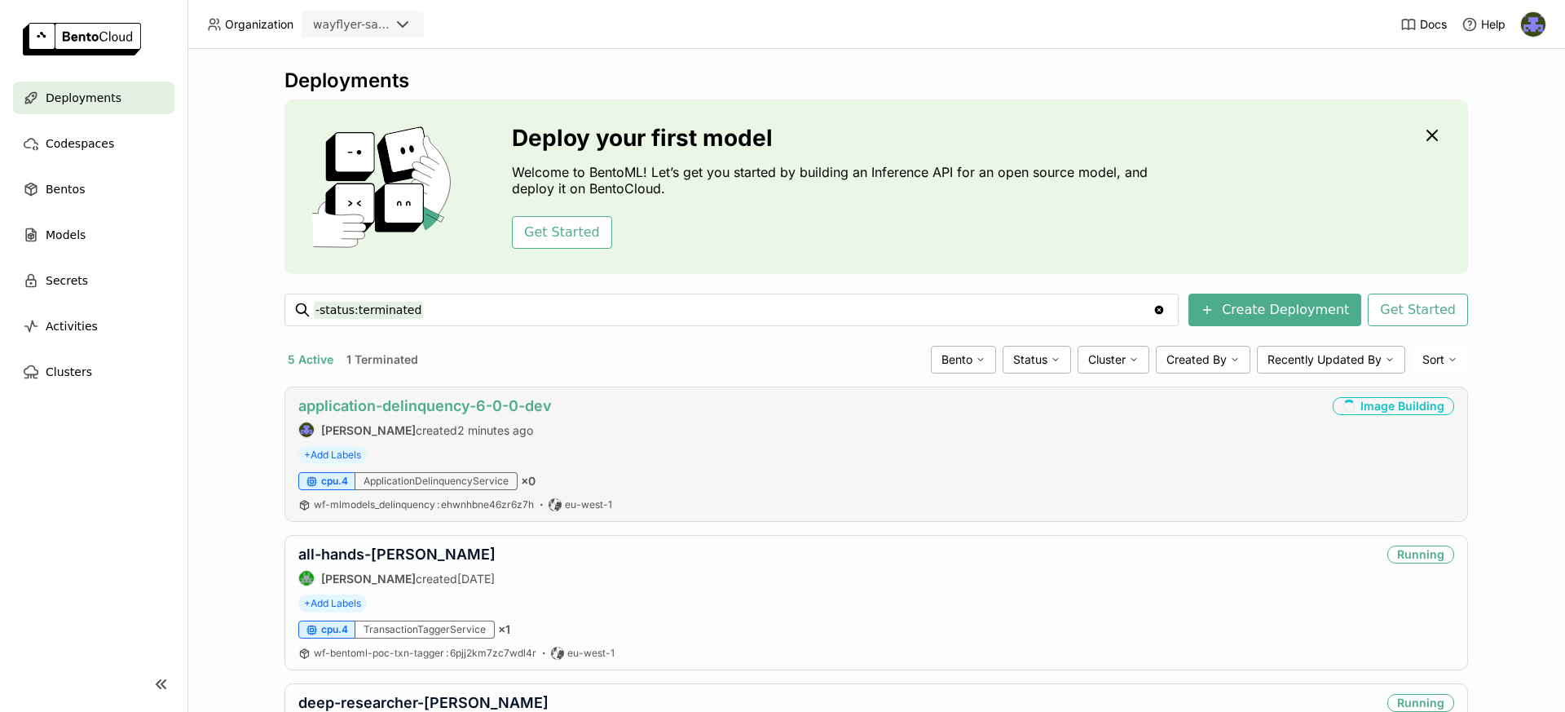
click at [479, 403] on link "application-delinquency-6-0-0-dev" at bounding box center [425, 405] width 254 height 17
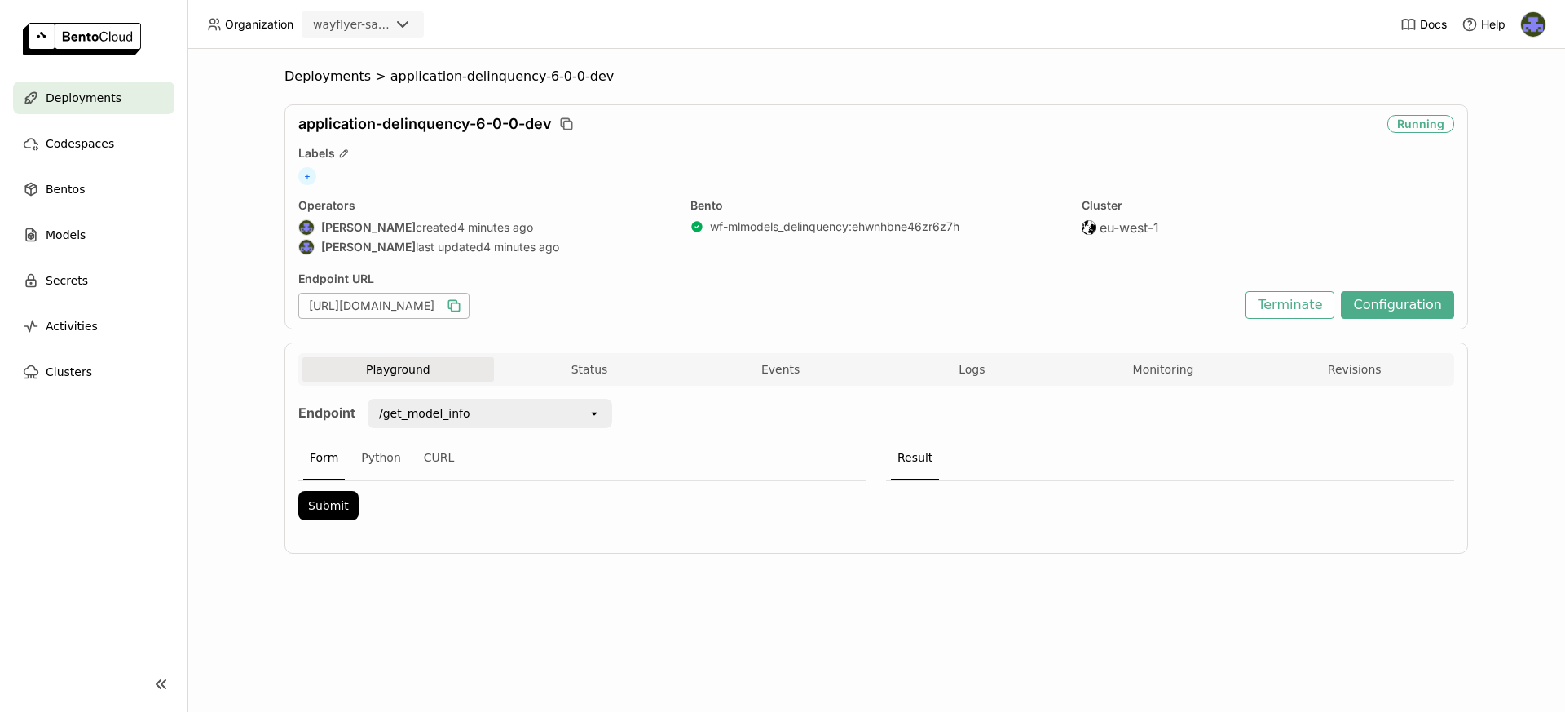
click at [457, 300] on icon "button" at bounding box center [452, 304] width 8 height 8
click at [462, 302] on icon "button" at bounding box center [454, 306] width 16 height 16
click at [139, 99] on div "Deployments" at bounding box center [93, 98] width 161 height 33
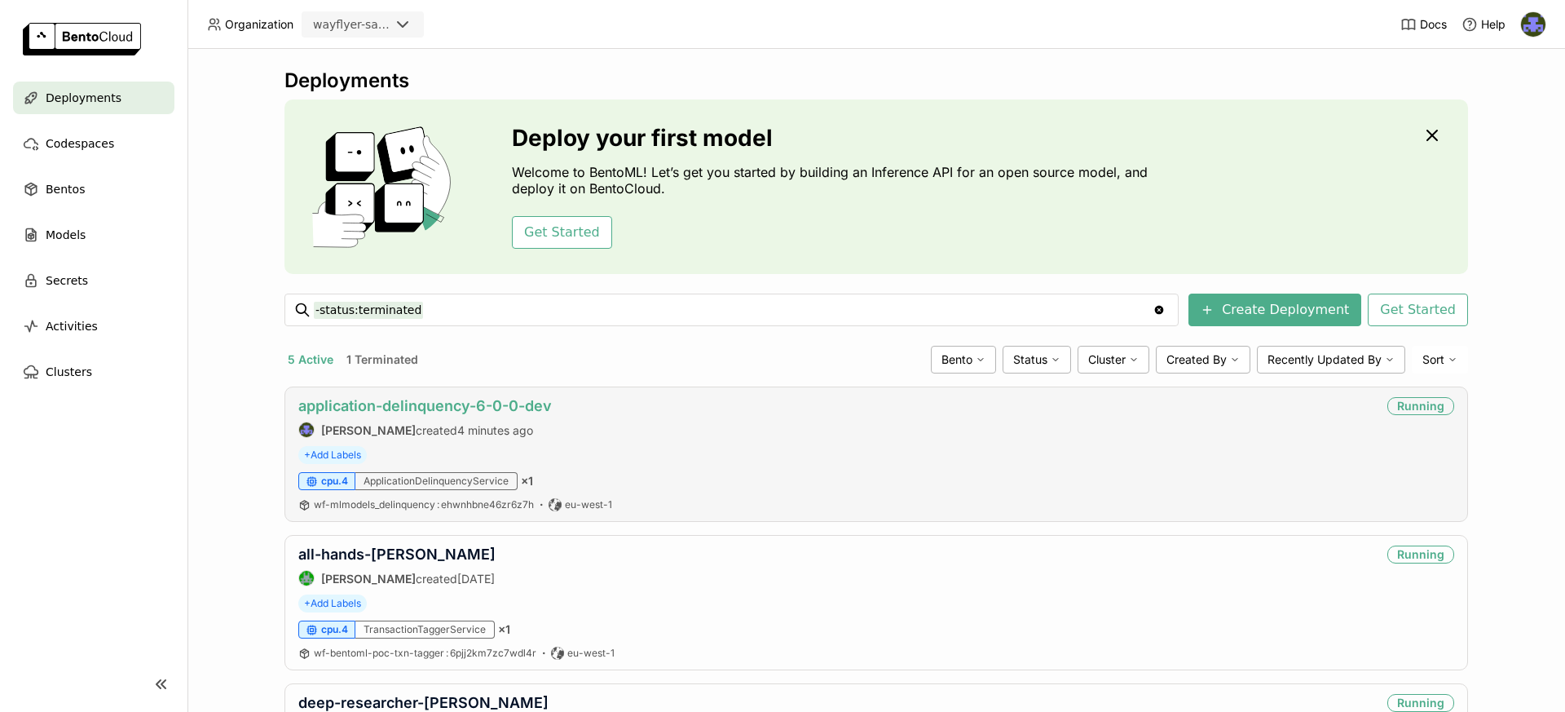
click at [520, 405] on link "application-delinquency-6-0-0-dev" at bounding box center [425, 405] width 254 height 17
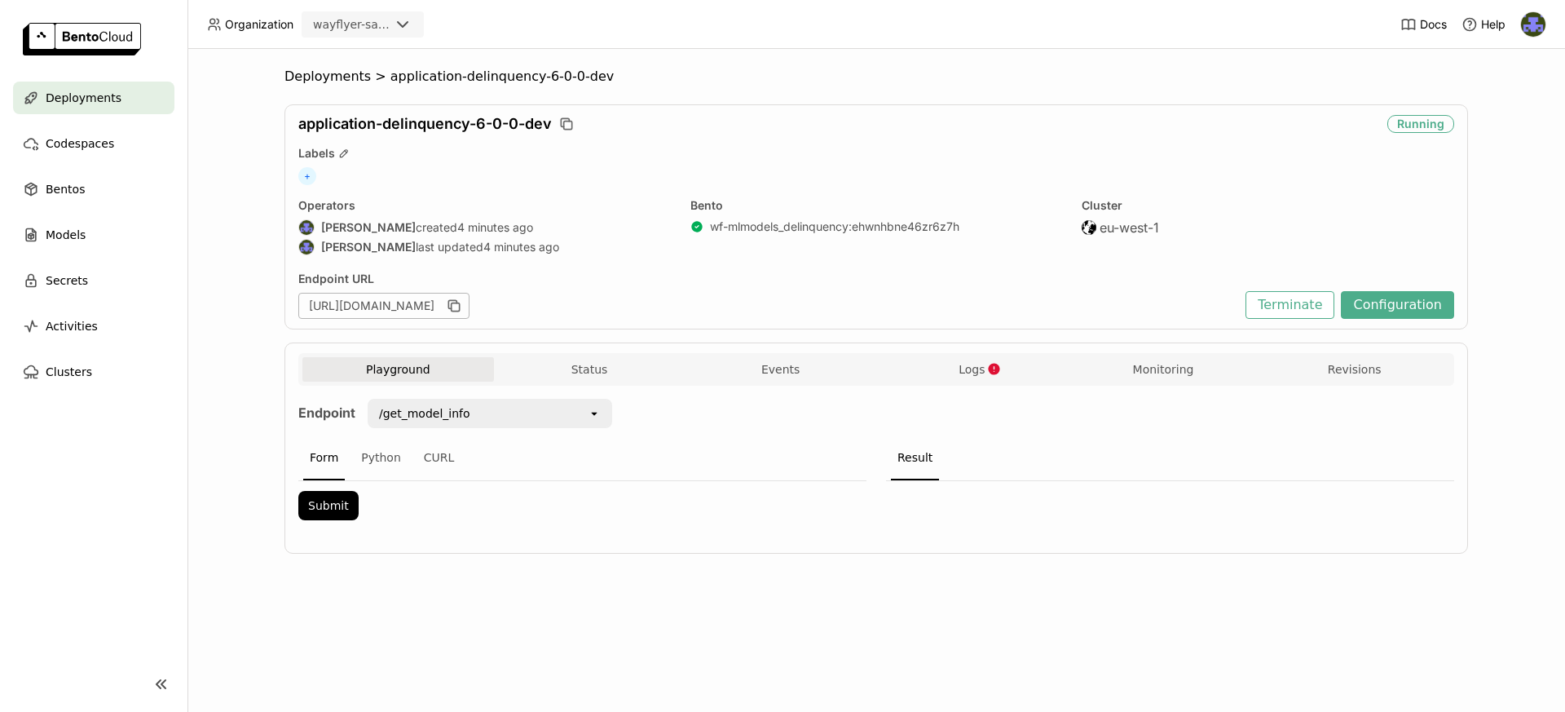
click at [493, 412] on div "/get_model_info" at bounding box center [478, 413] width 218 height 26
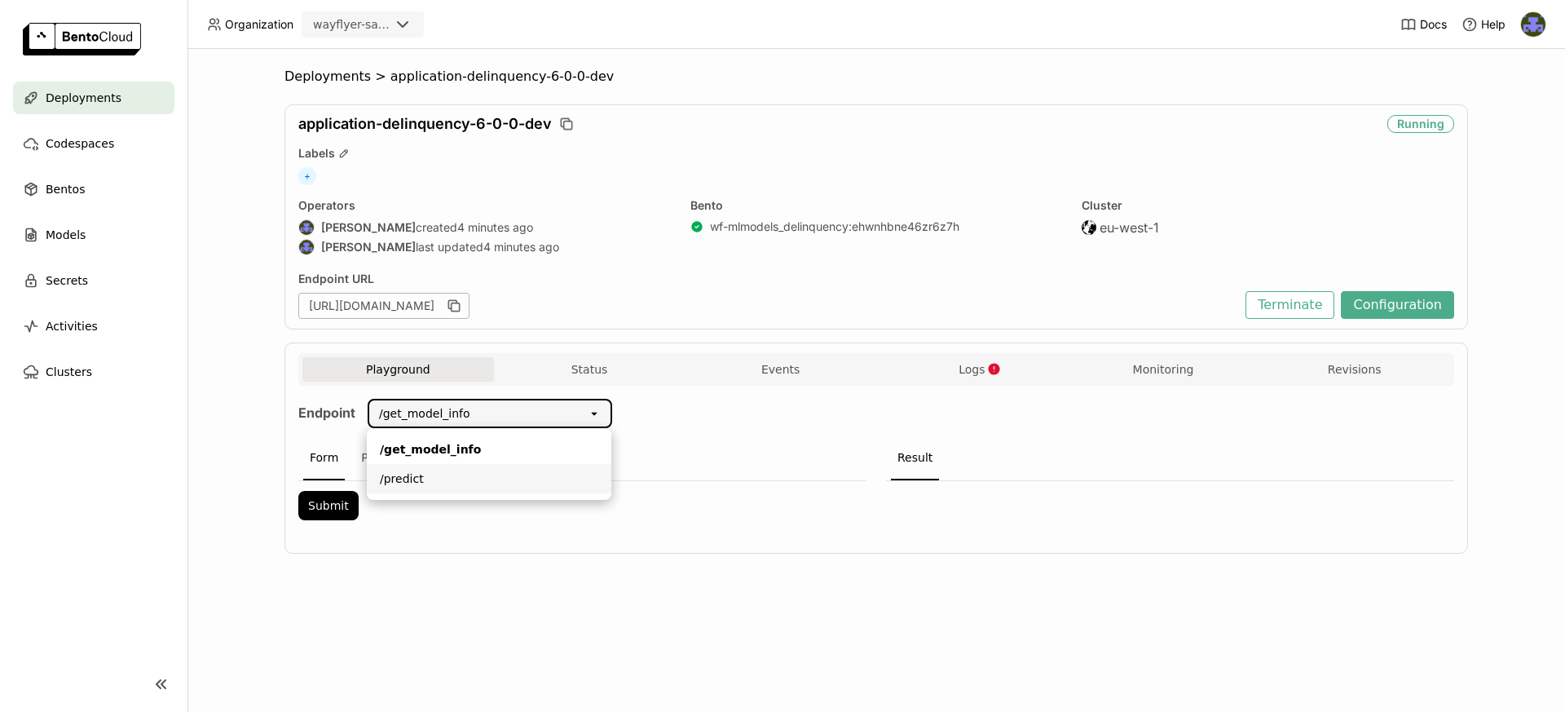
click at [464, 467] on li "/predict" at bounding box center [489, 478] width 245 height 29
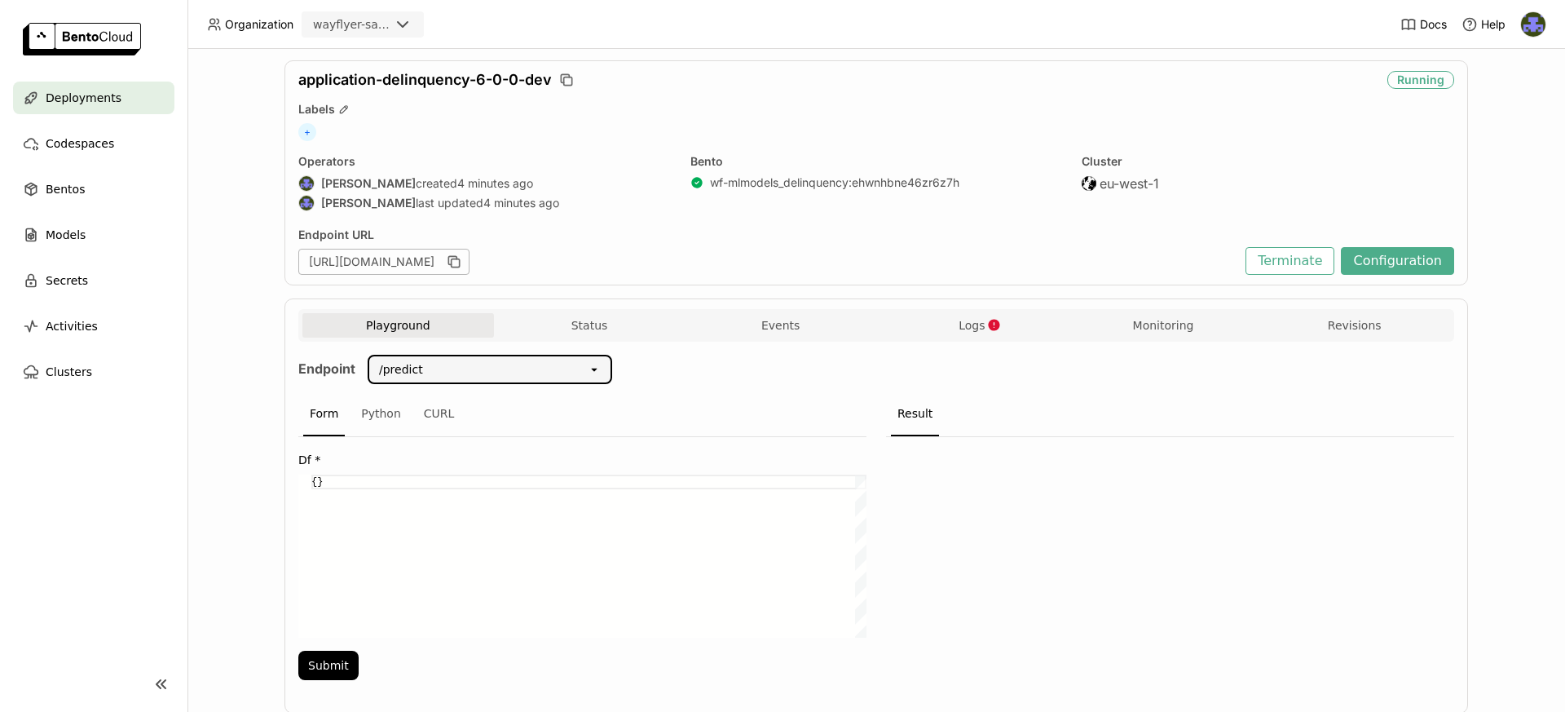
scroll to position [90, 0]
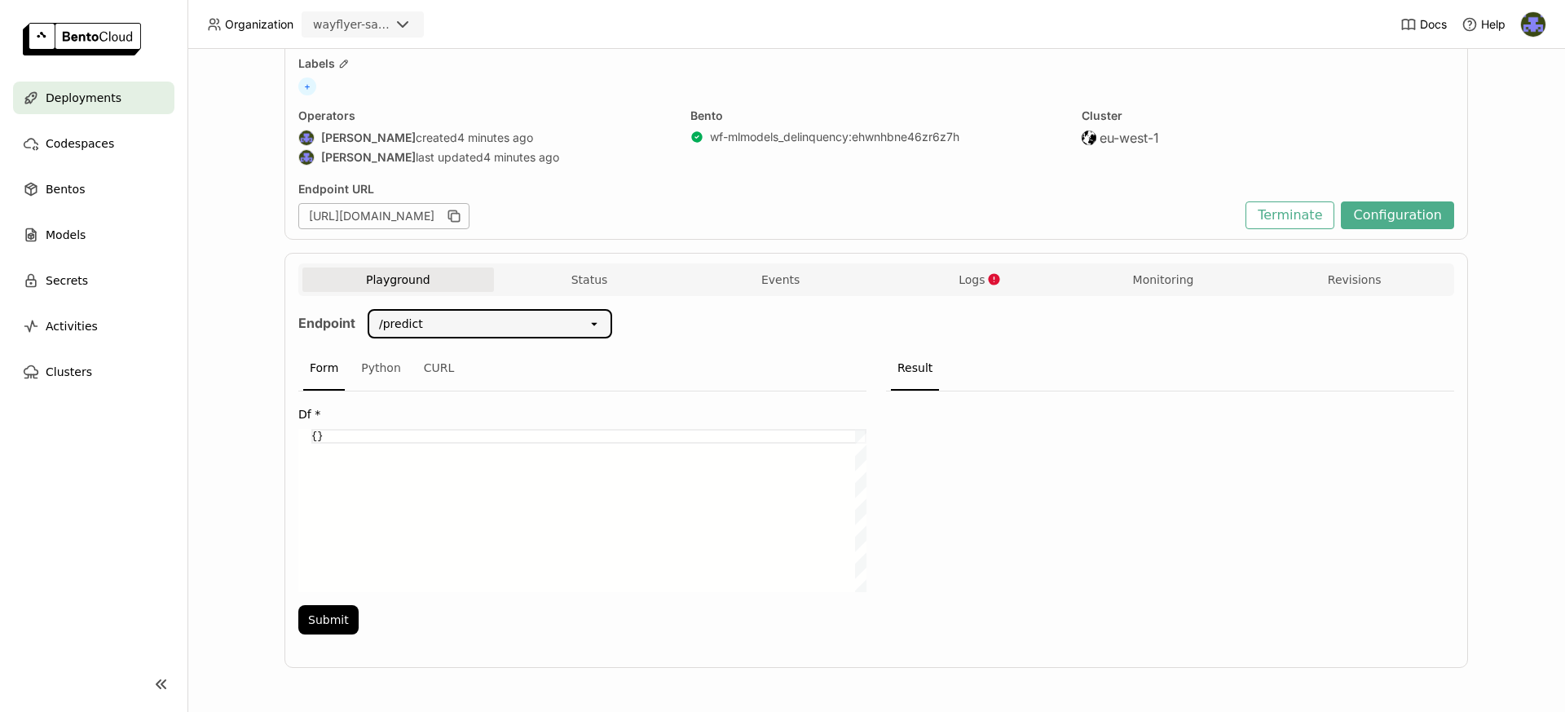
click at [491, 309] on div "/predict open" at bounding box center [490, 323] width 245 height 29
click at [466, 355] on div "/get_model_info" at bounding box center [489, 359] width 218 height 16
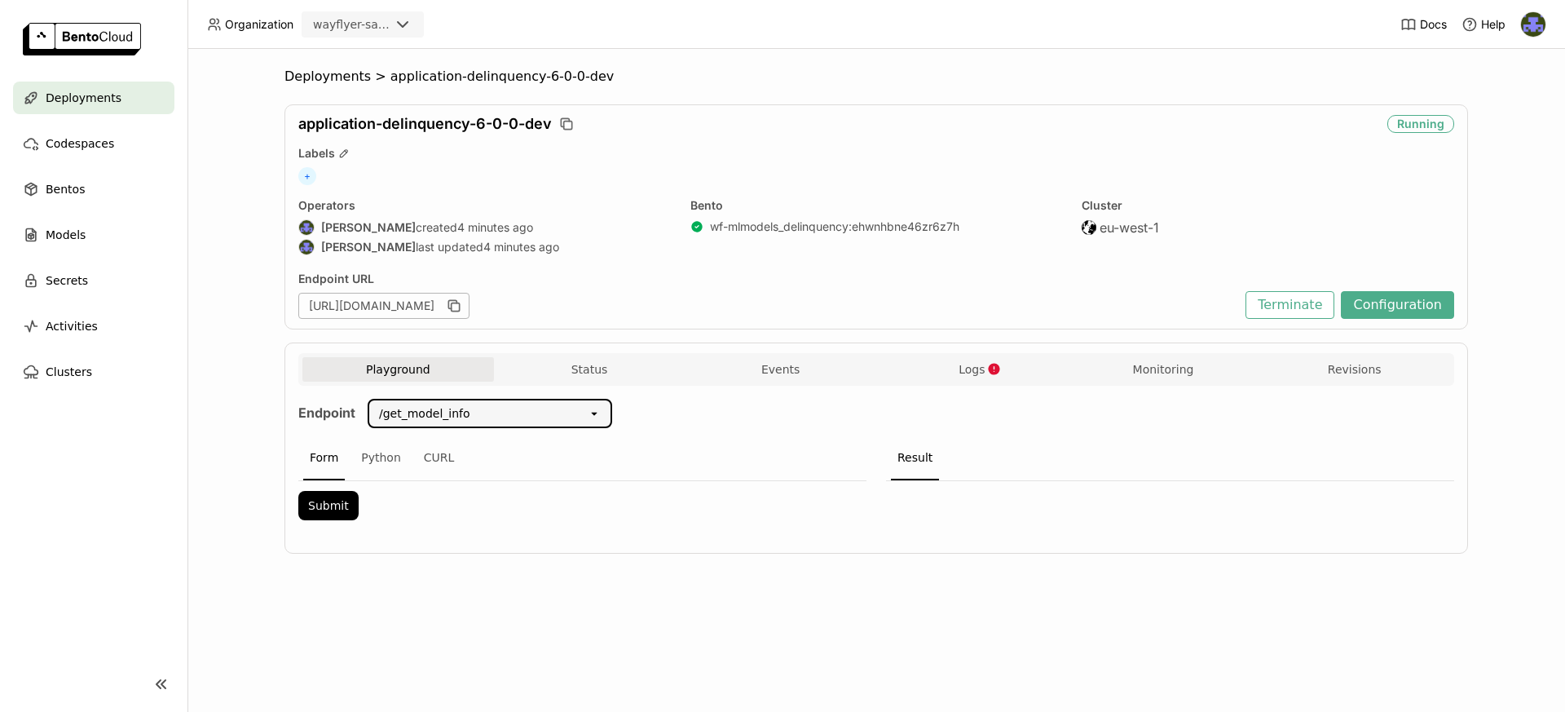
scroll to position [0, 0]
drag, startPoint x: 471, startPoint y: 413, endPoint x: 384, endPoint y: 413, distance: 87.2
click at [384, 413] on div "/get_model_info" at bounding box center [478, 413] width 218 height 26
click at [1306, 307] on button "Terminate" at bounding box center [1290, 305] width 89 height 28
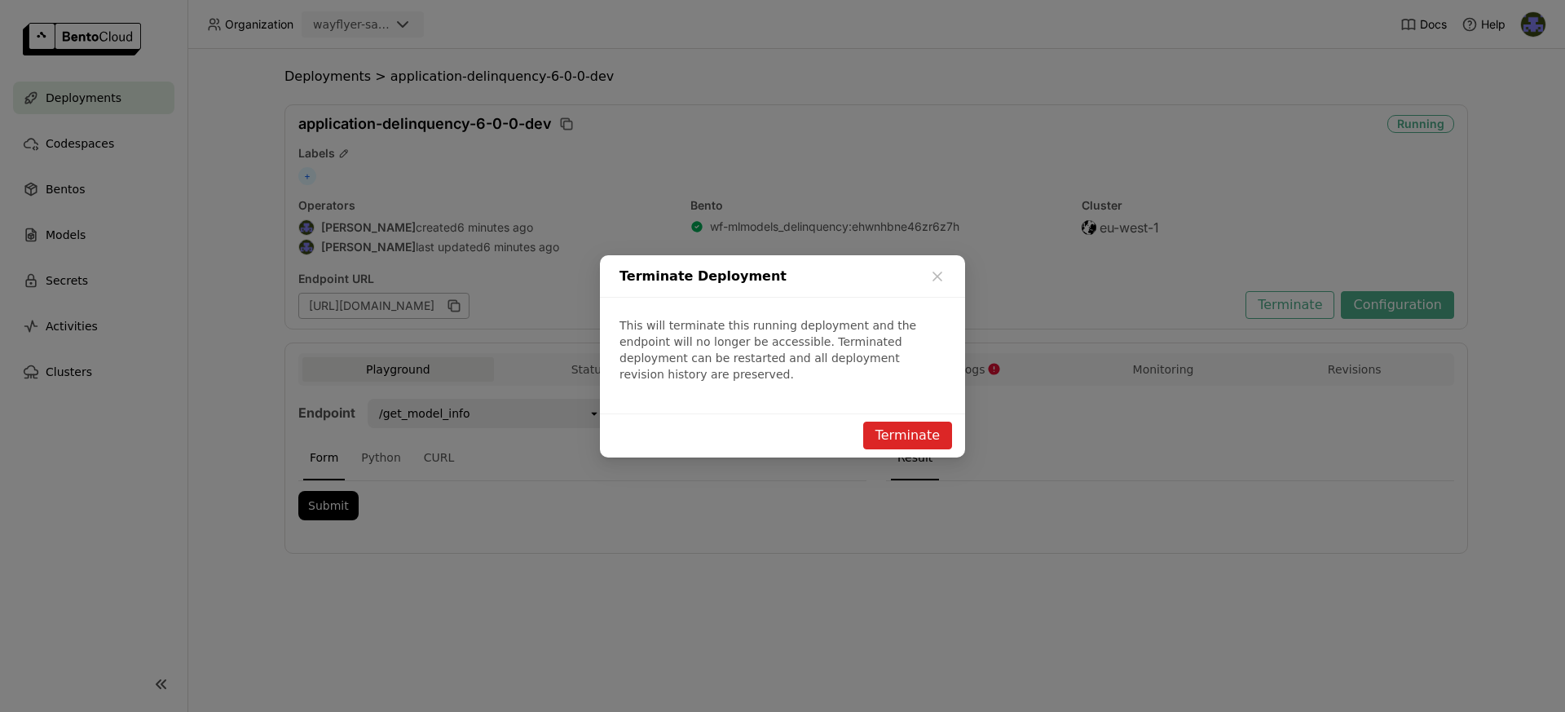
click at [907, 422] on button "Terminate" at bounding box center [907, 436] width 89 height 28
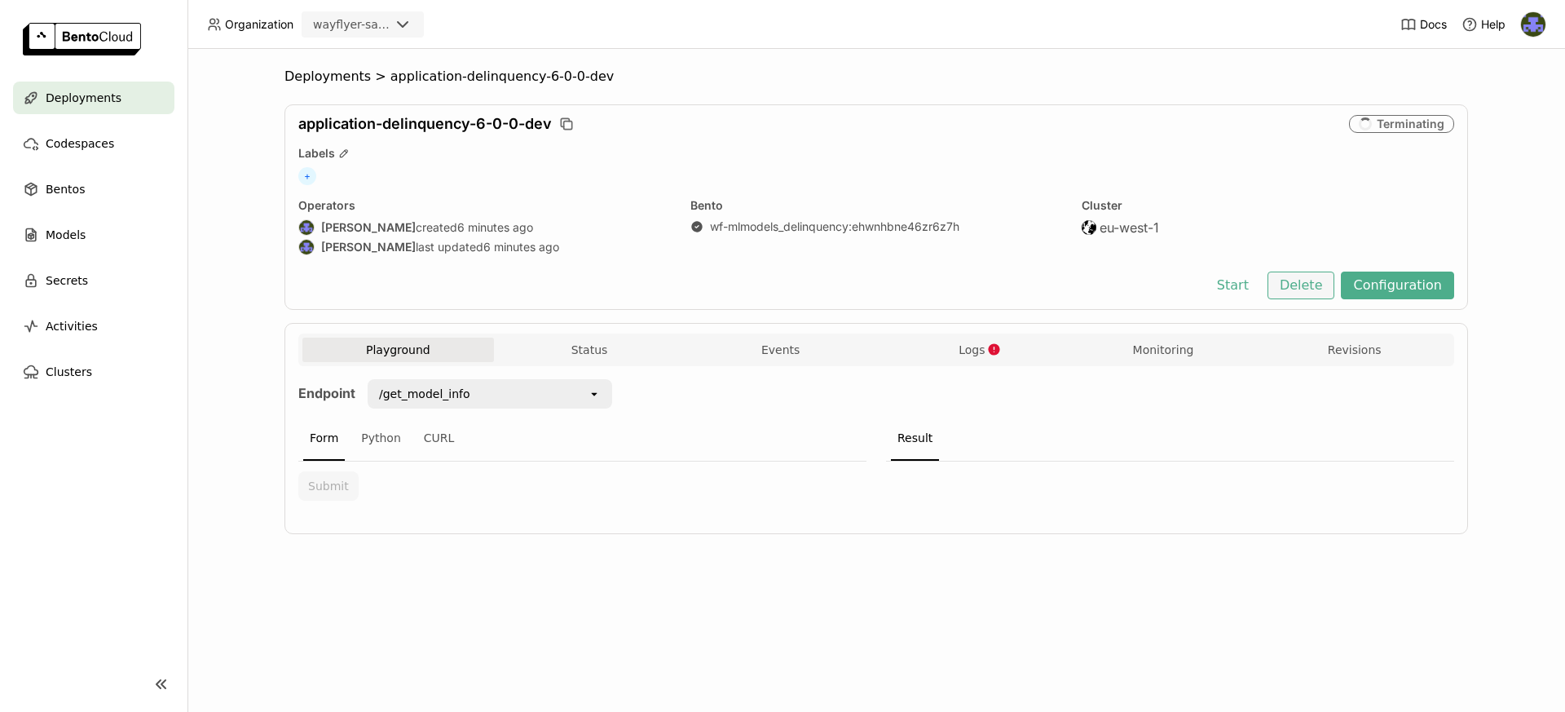
click at [1313, 286] on button "Delete" at bounding box center [1302, 285] width 68 height 28
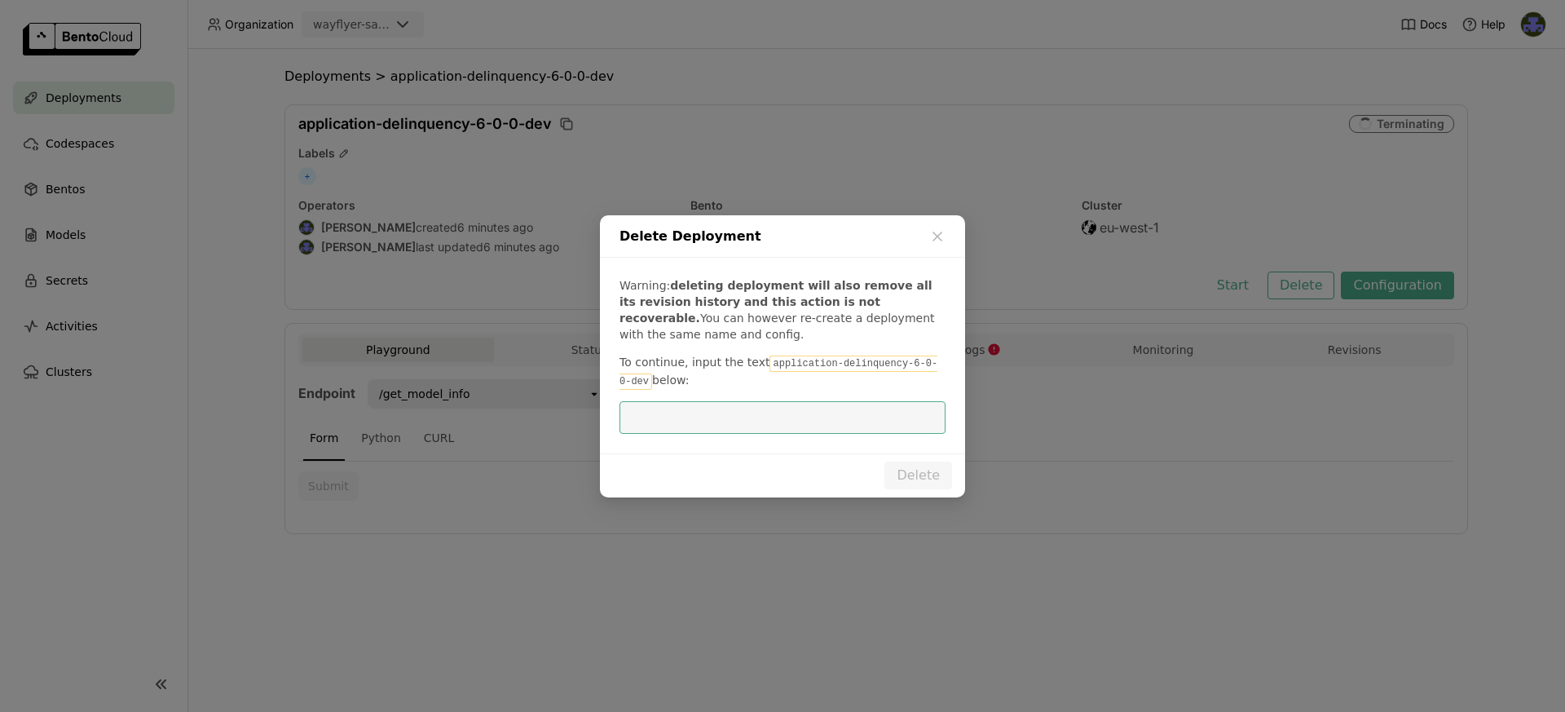
click at [775, 420] on input "dialog" at bounding box center [782, 417] width 307 height 31
drag, startPoint x: 765, startPoint y: 365, endPoint x: 637, endPoint y: 384, distance: 129.4
click at [637, 384] on code "application-delinquency-6-0-0-dev" at bounding box center [779, 372] width 318 height 34
copy code "application-delinquency-6-0-0-dev"
click at [822, 418] on input "dialog" at bounding box center [782, 417] width 307 height 31
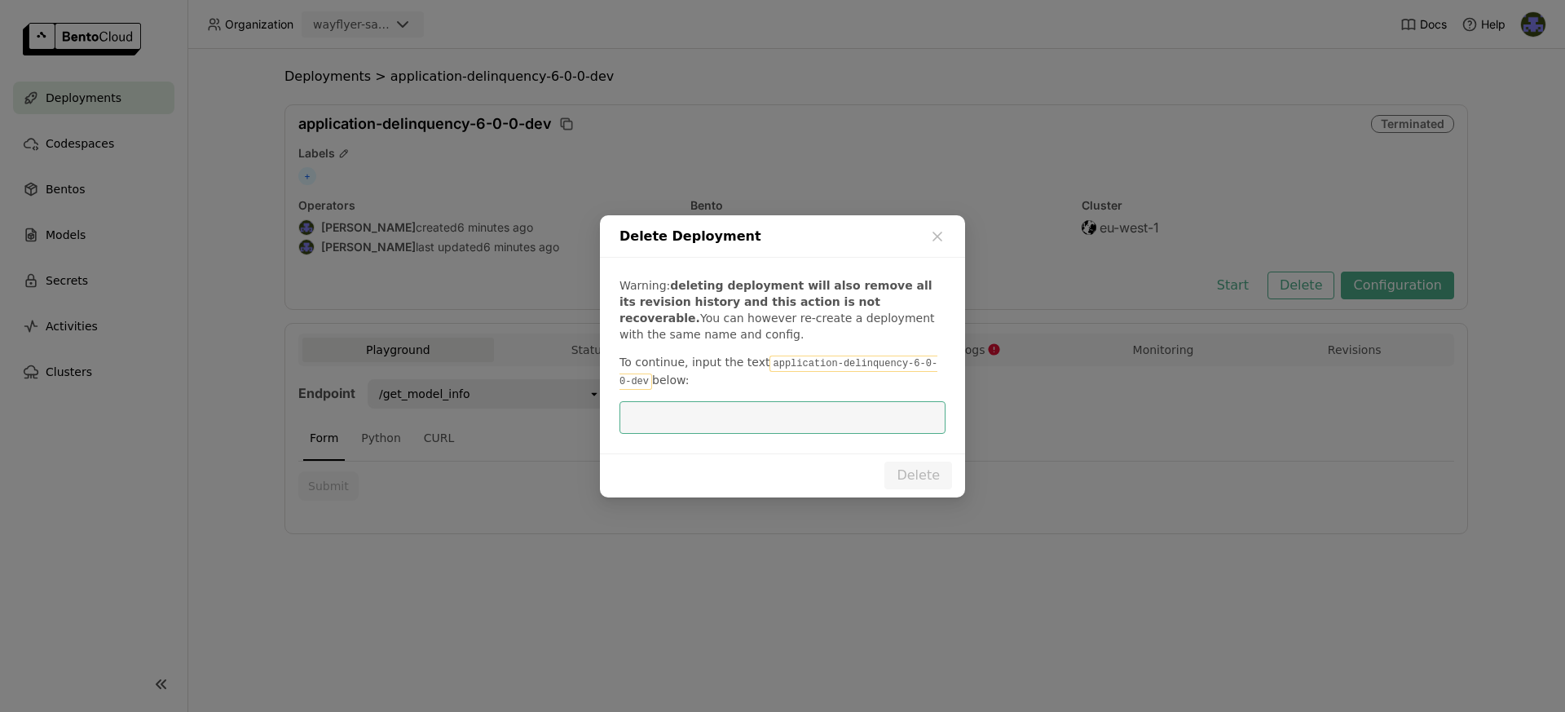
paste input "application-delinquency-6-0-0-dev"
type input "application-delinquency-6-0-0-dev"
click at [920, 477] on button "Delete" at bounding box center [919, 475] width 68 height 28
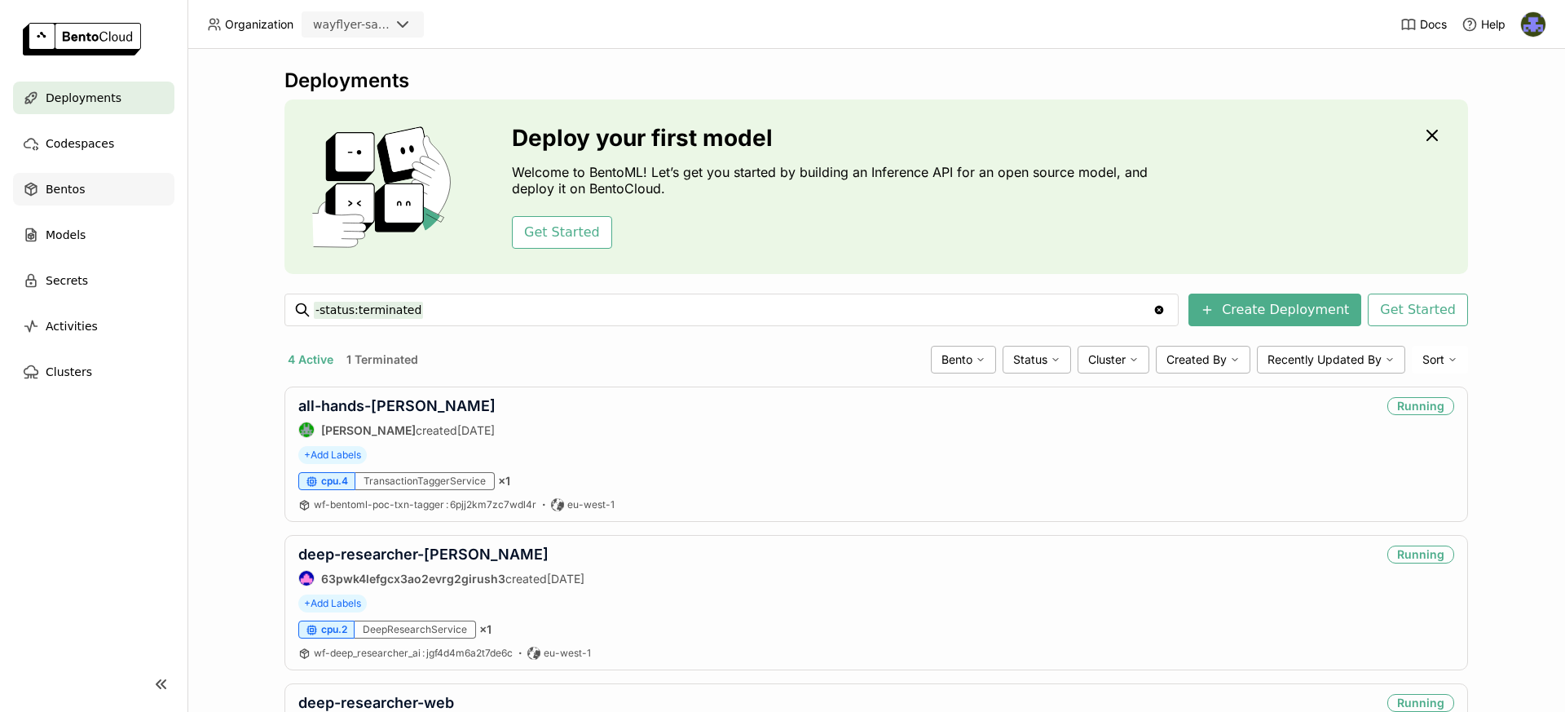
click at [139, 184] on div "Bentos" at bounding box center [93, 189] width 161 height 33
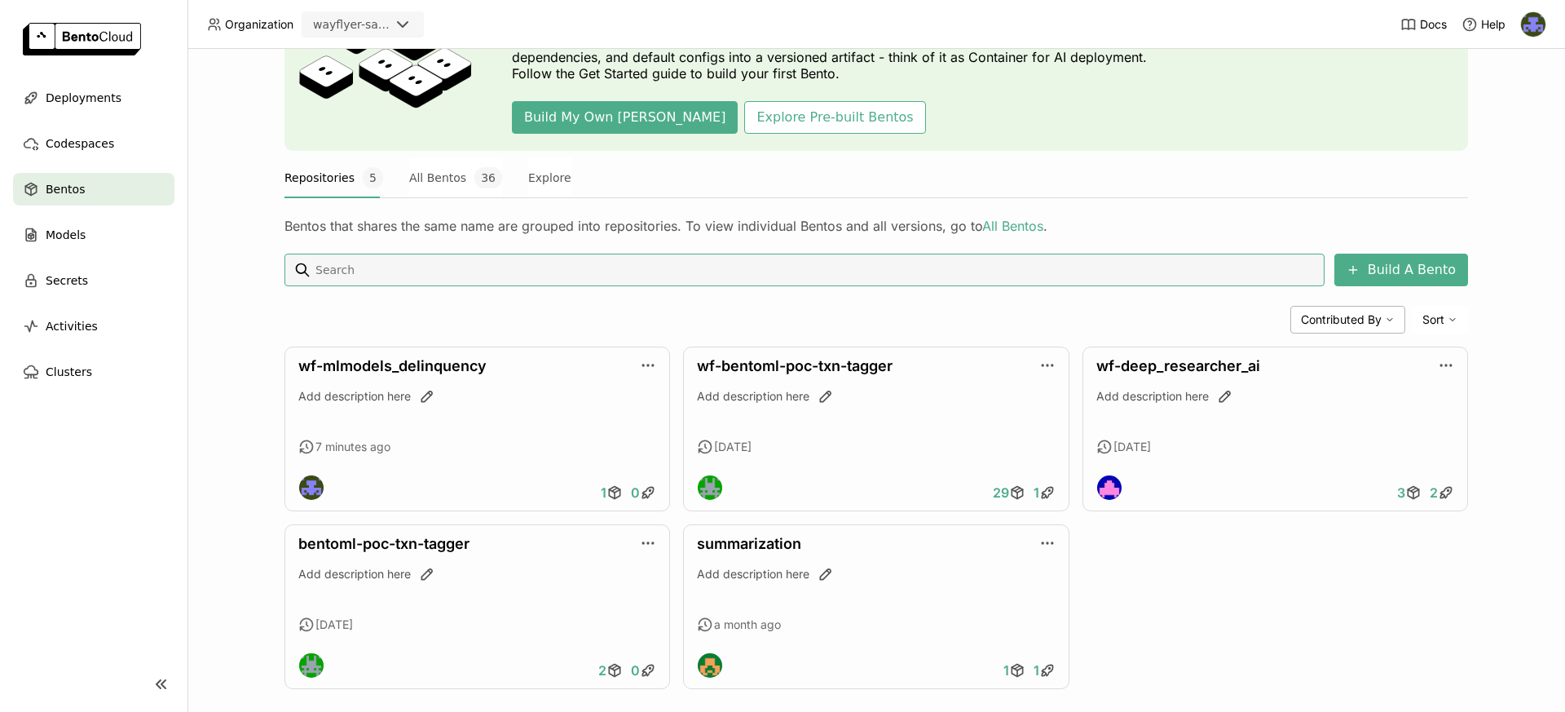
scroll to position [131, 0]
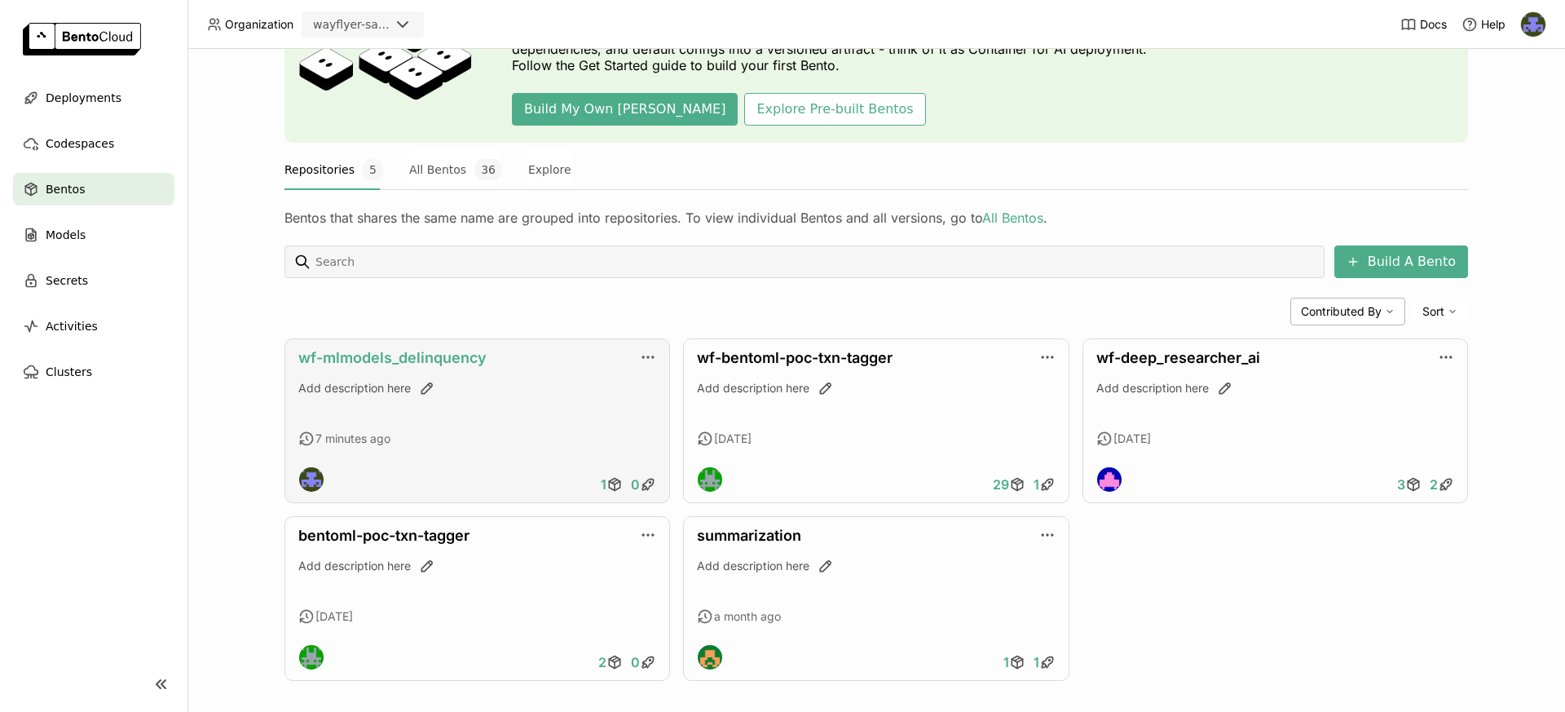
click at [440, 362] on link "wf-mlmodels_delinquency" at bounding box center [392, 357] width 188 height 17
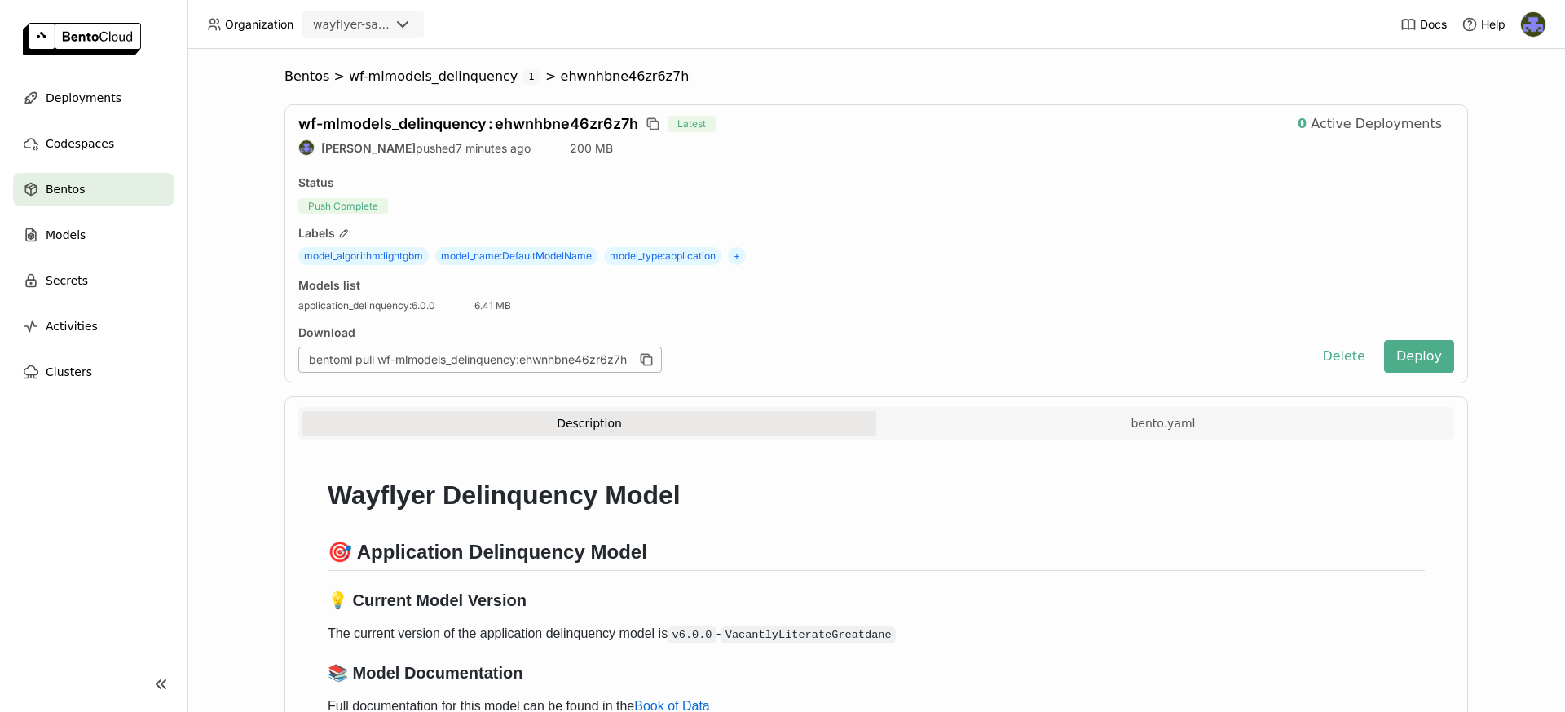
click at [113, 168] on ul "Deployments Codespaces Bentos Models Secrets Activities Clusters" at bounding box center [94, 235] width 188 height 307
click at [113, 177] on div "Bentos" at bounding box center [93, 189] width 161 height 33
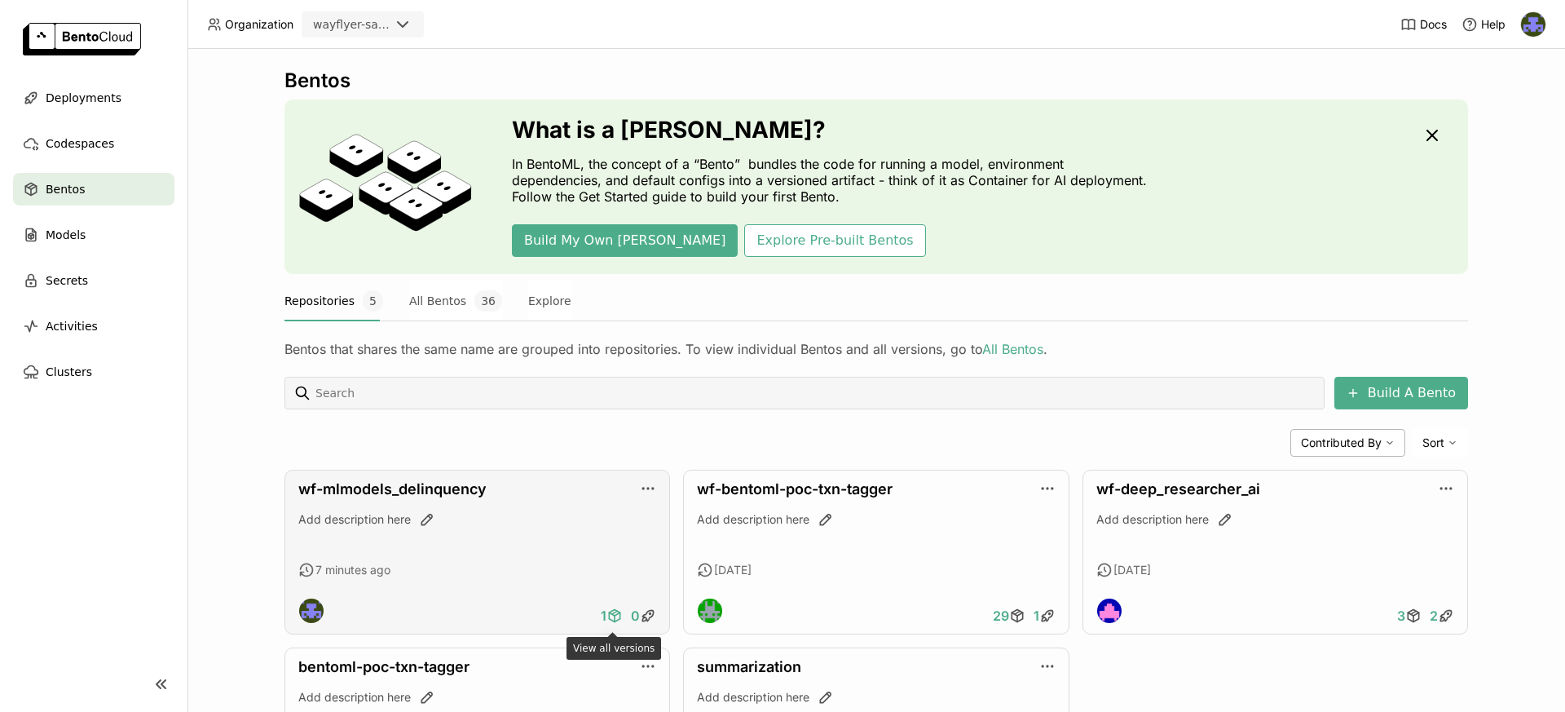
click at [614, 611] on icon at bounding box center [615, 615] width 16 height 16
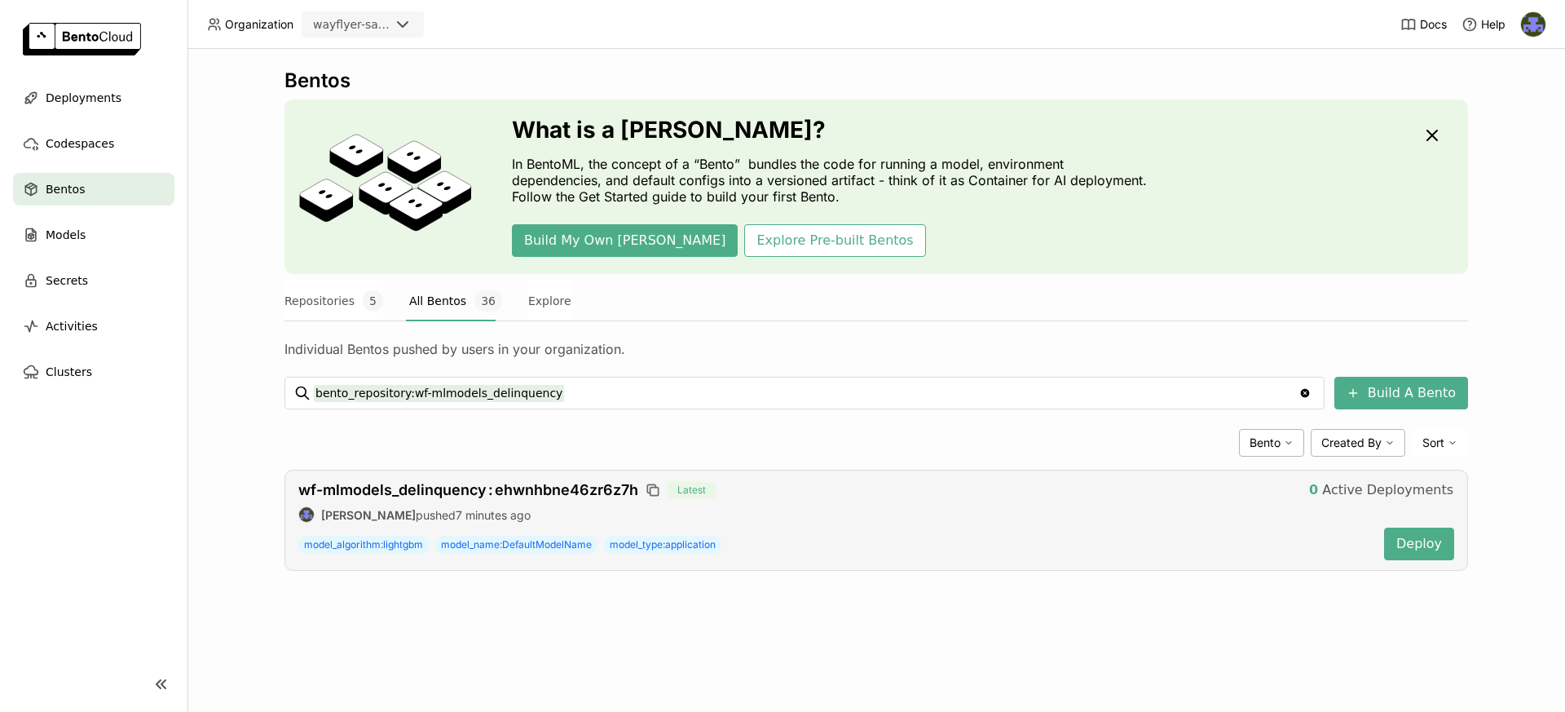
click at [600, 505] on div "wf-mlmodels_delinquency : ehwnhbne46zr6z7h Latest 0 Active Deployments [PERSON_…" at bounding box center [877, 520] width 1184 height 101
click at [576, 493] on span "wf-mlmodels_delinquency : ehwnhbne46zr6z7h" at bounding box center [468, 489] width 340 height 17
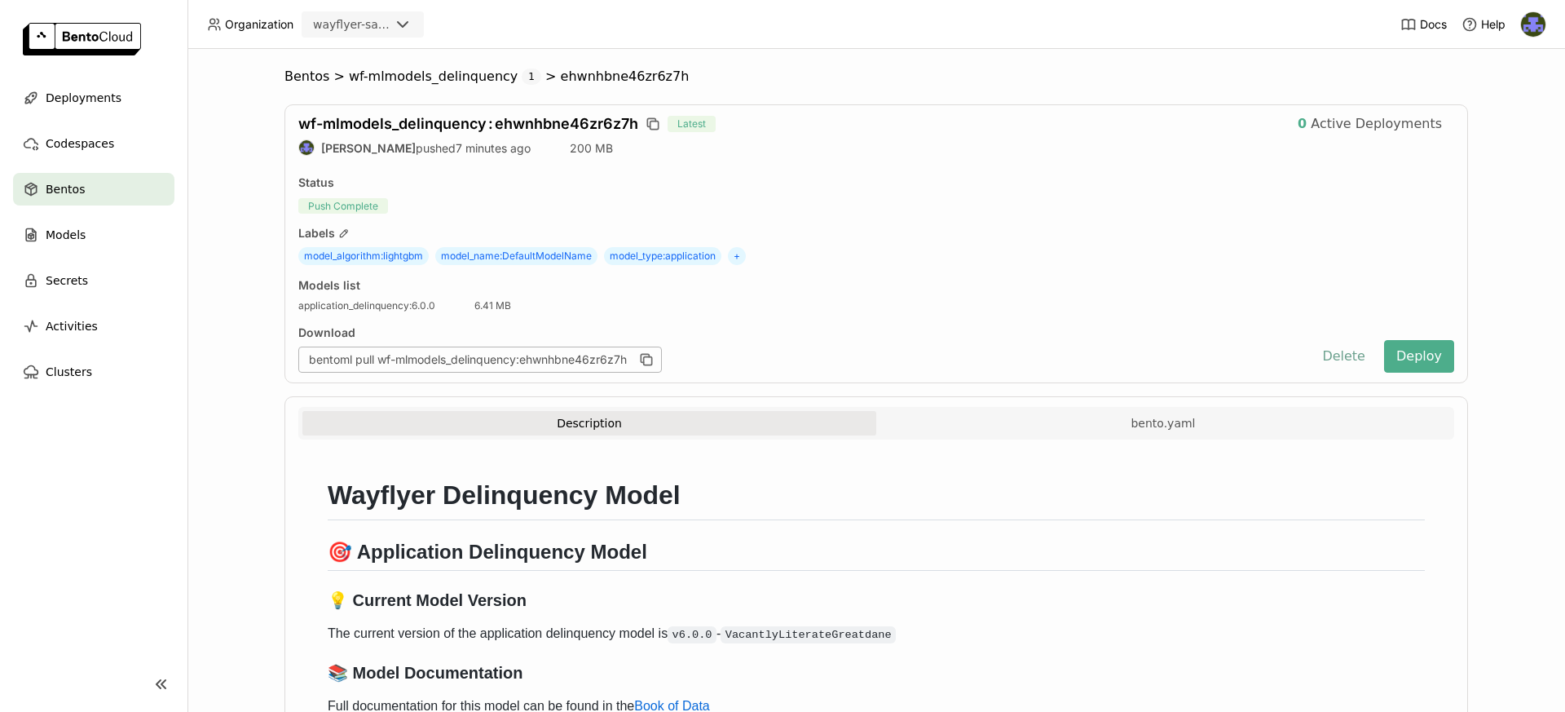
click at [1348, 359] on button "Delete" at bounding box center [1344, 356] width 68 height 33
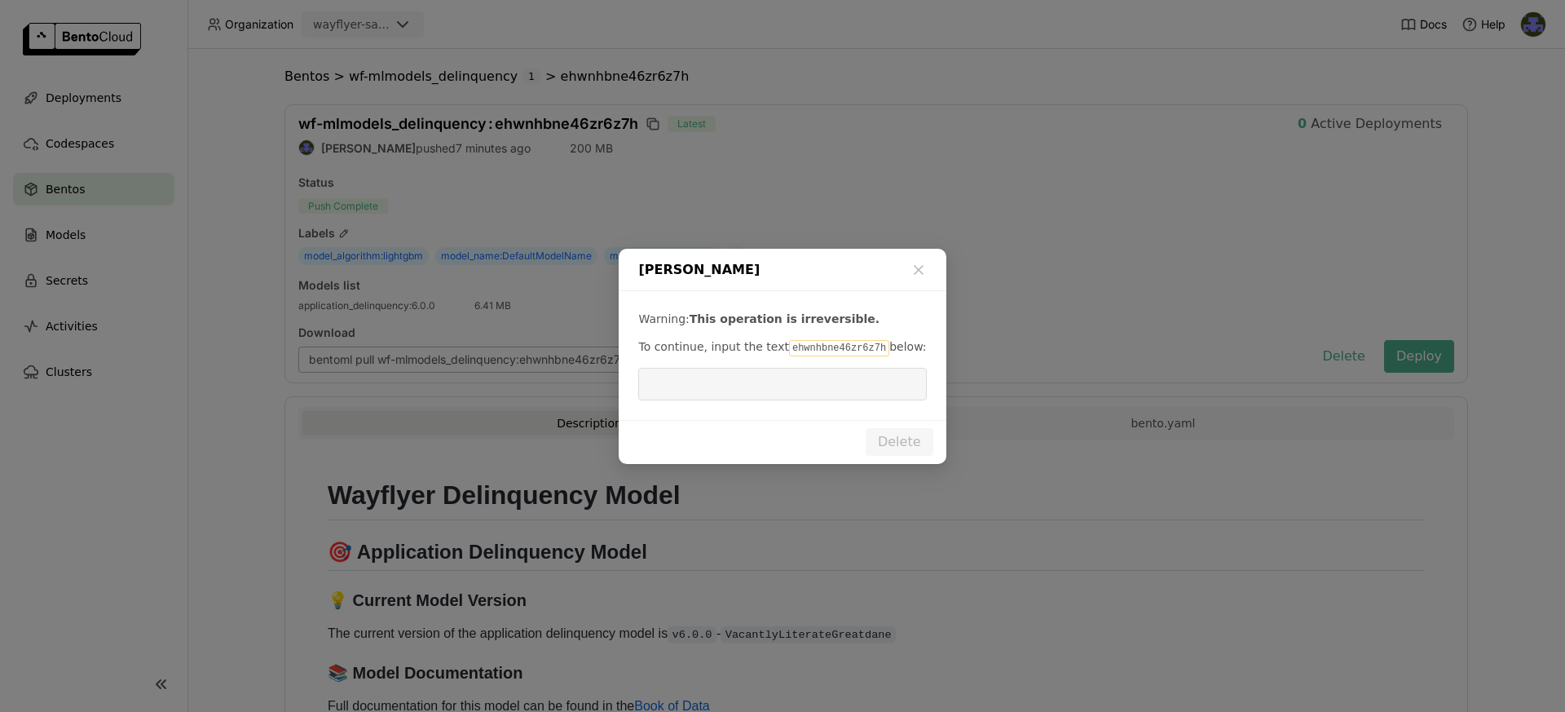
click at [836, 344] on code "ehwnhbne46zr6z7h" at bounding box center [839, 348] width 100 height 16
copy code "ehwnhbne46zr6z7h"
click at [801, 391] on input "dialog" at bounding box center [782, 384] width 268 height 31
paste input "ehwnhbne46zr6z7h"
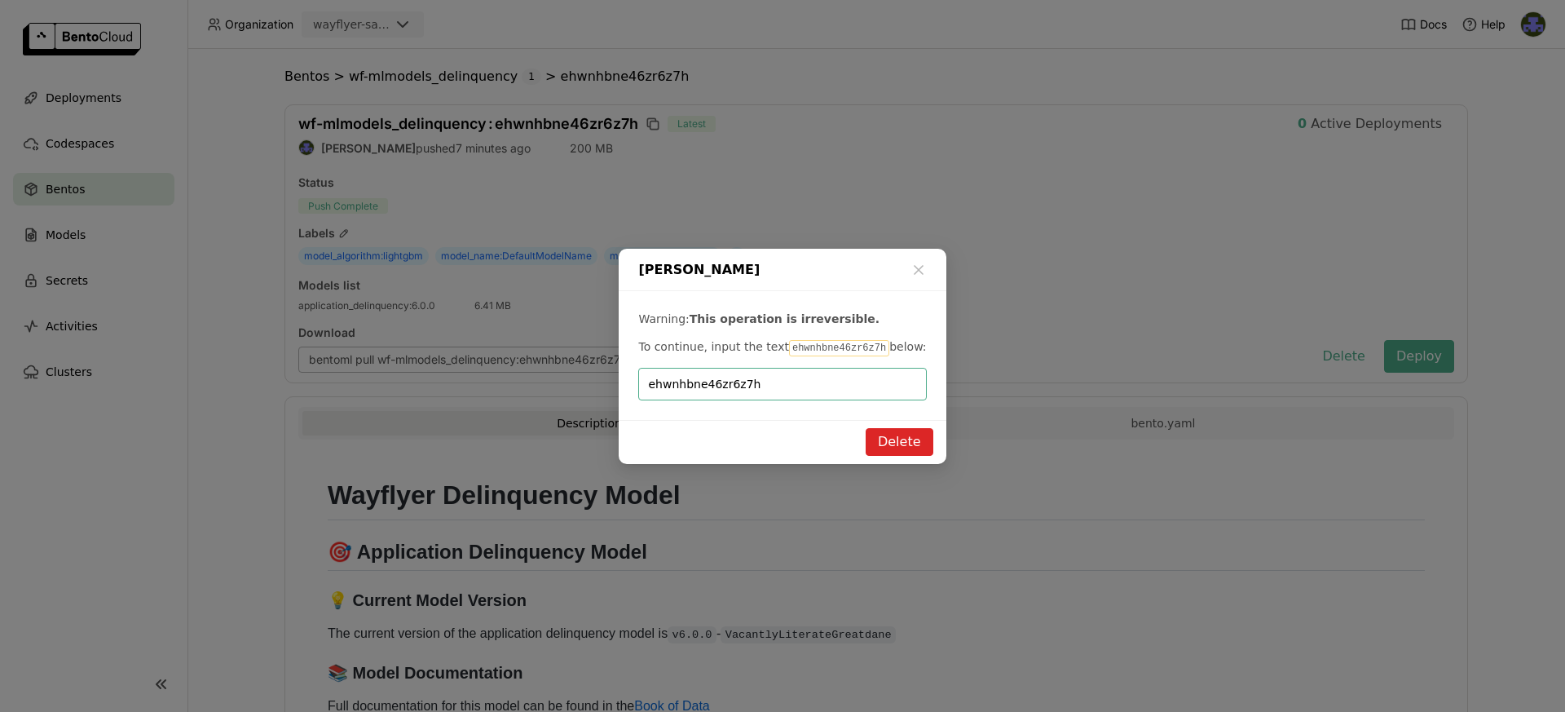
type input "ehwnhbne46zr6z7h"
click at [876, 430] on button "Delete" at bounding box center [900, 442] width 68 height 28
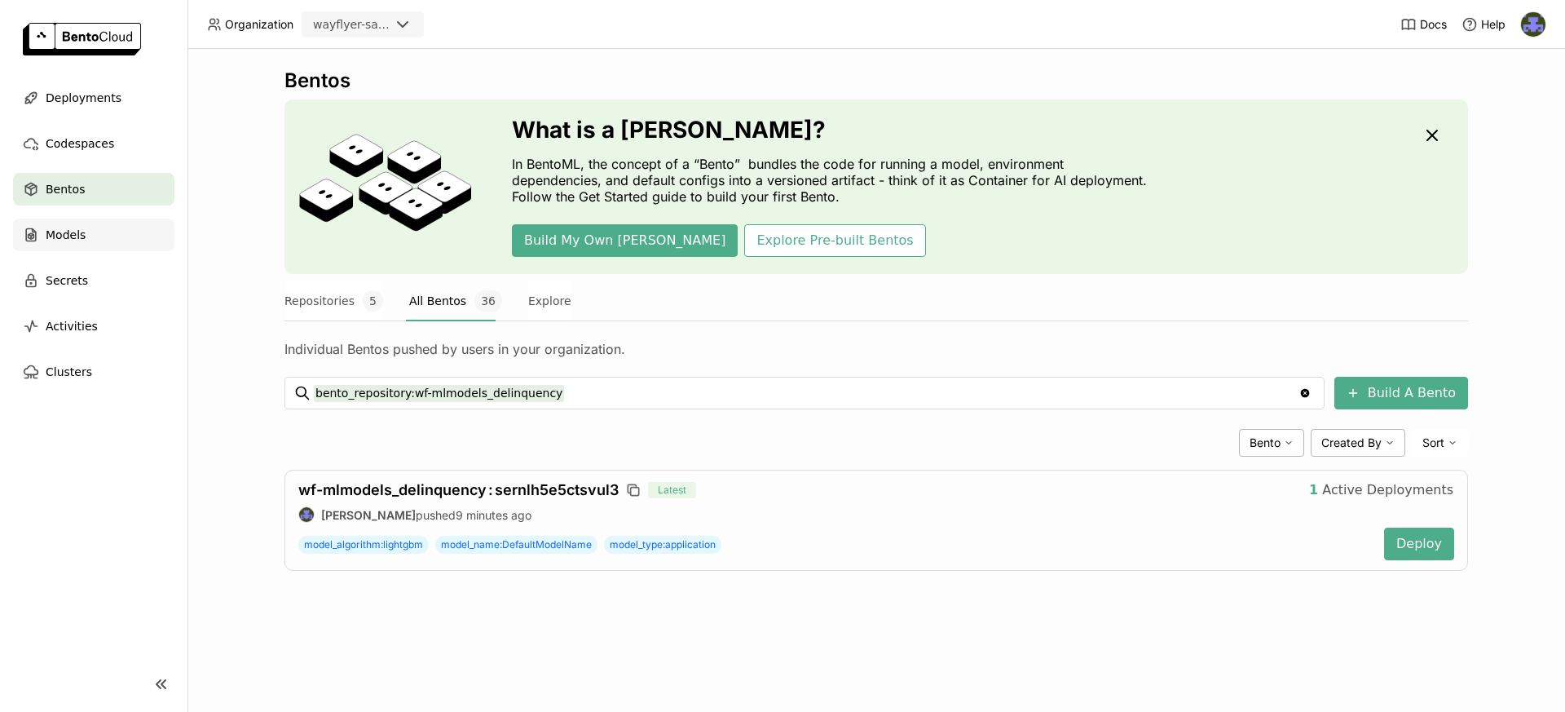
click at [95, 228] on div "Models" at bounding box center [93, 234] width 161 height 33
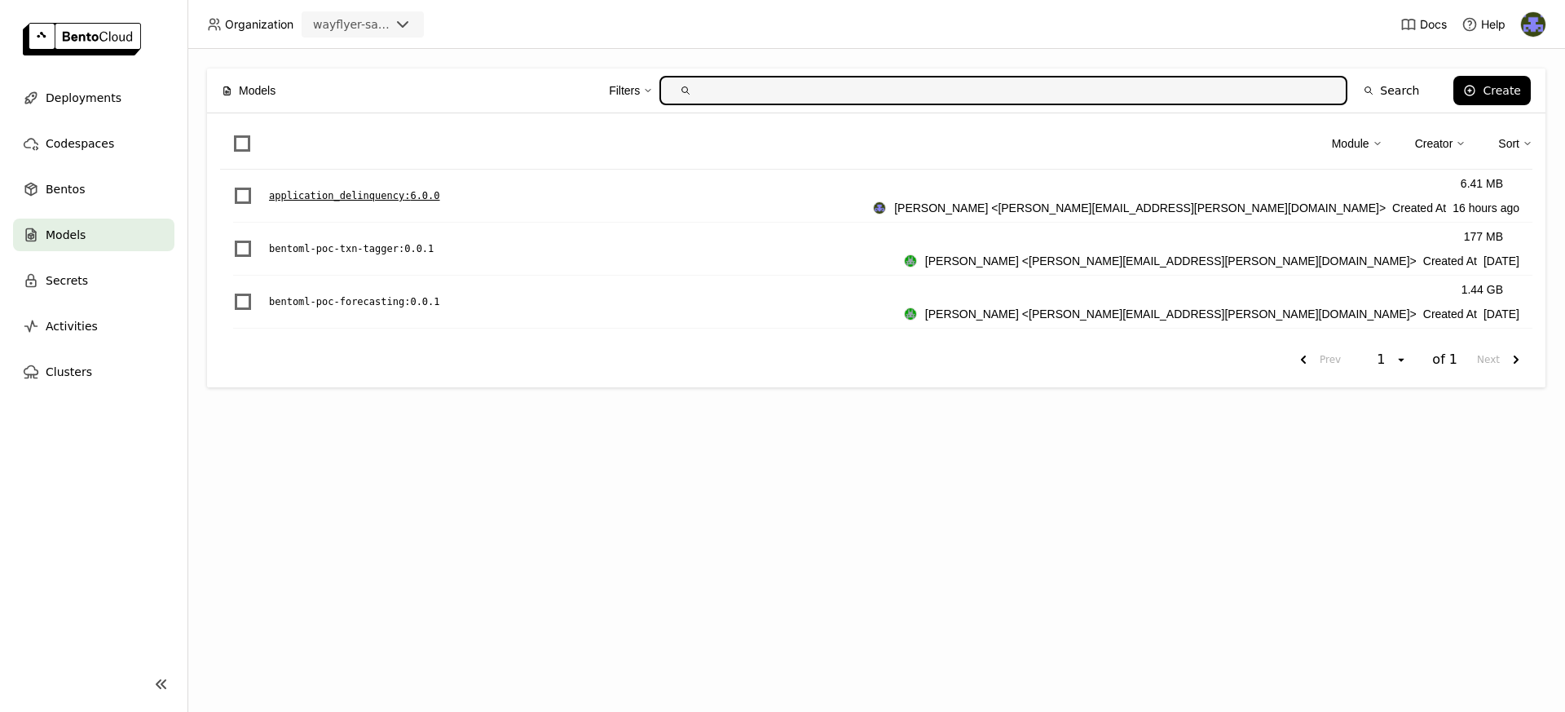
click at [406, 205] on div "application_delinquency : 6.0.0 6.41 MB [PERSON_NAME] <[PERSON_NAME][EMAIL_ADDR…" at bounding box center [883, 196] width 1300 height 53
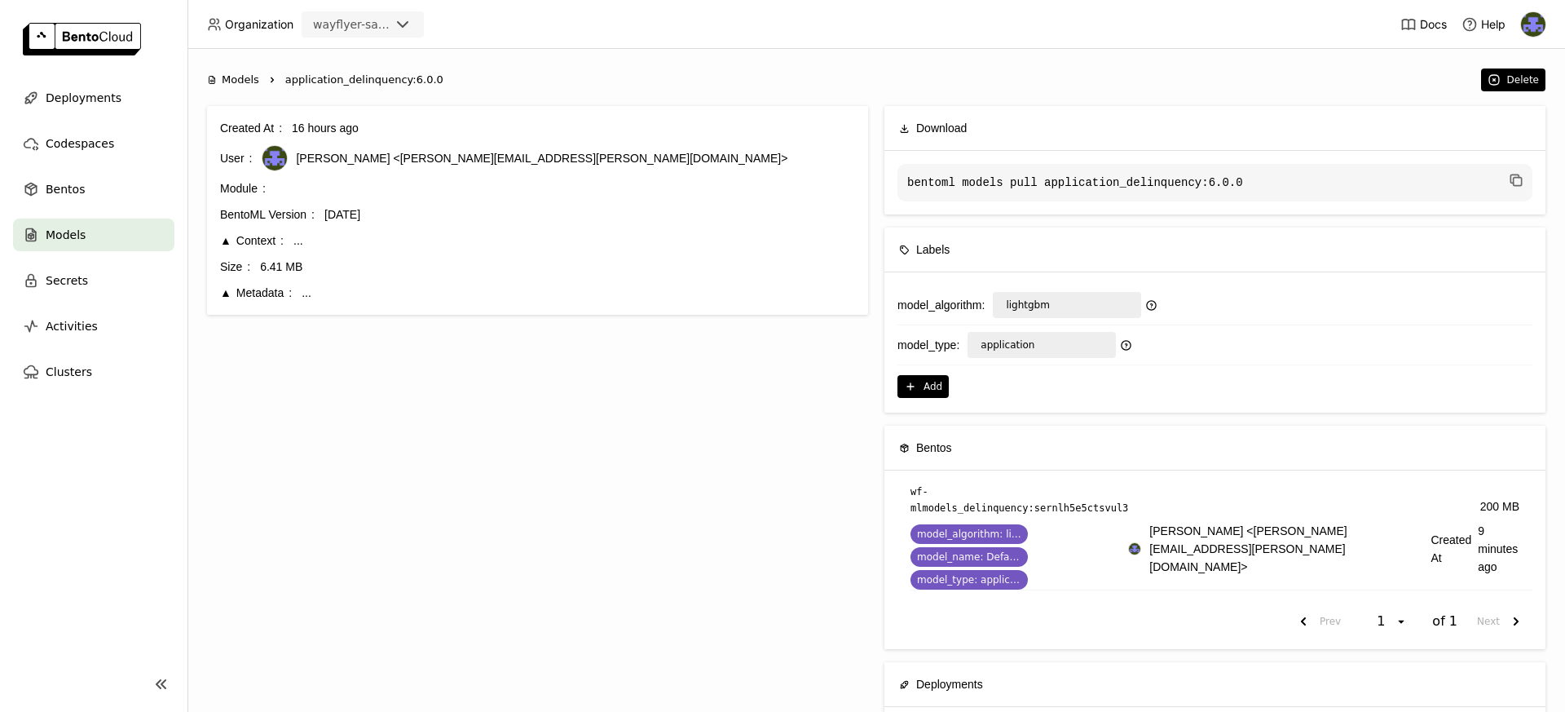
click at [253, 288] on div "Metadata" at bounding box center [256, 293] width 72 height 18
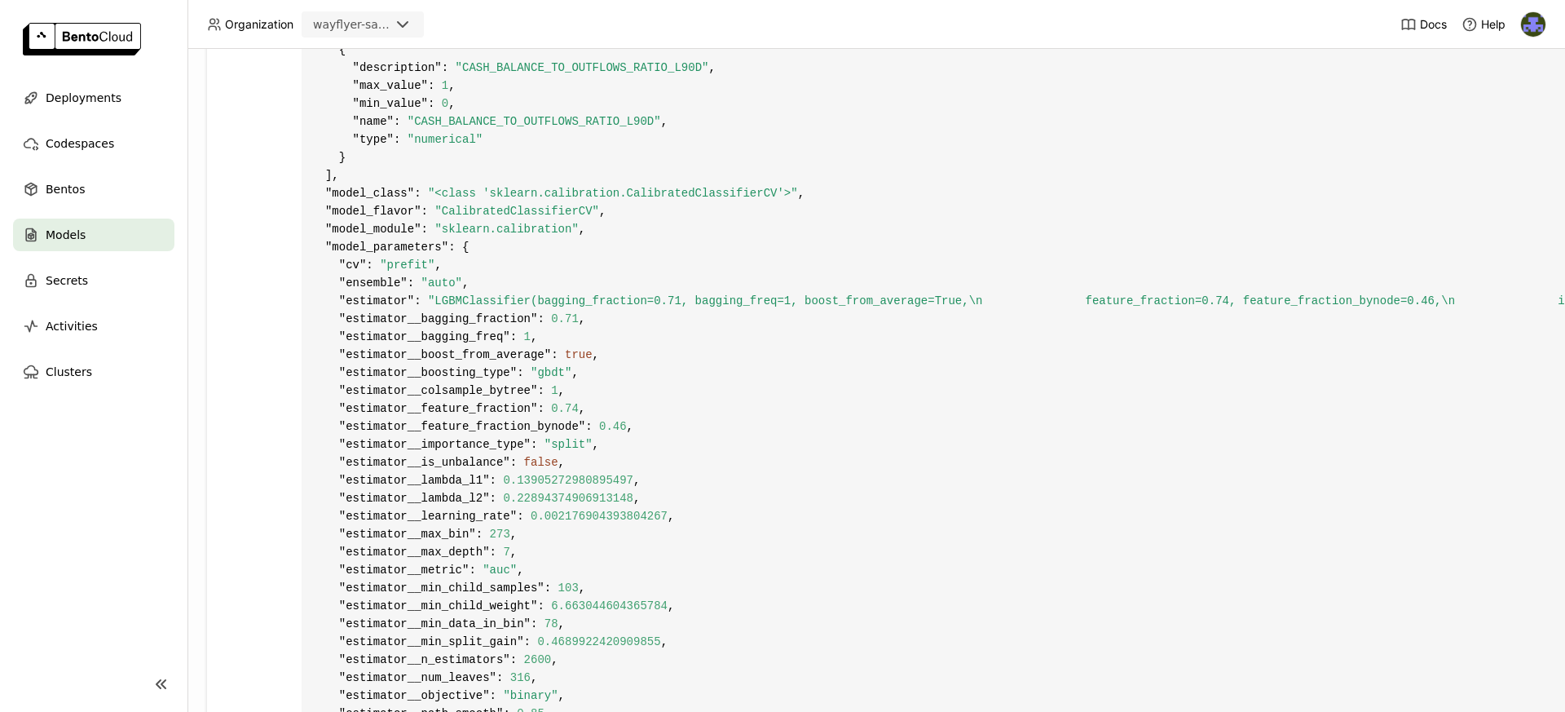
scroll to position [1003, 0]
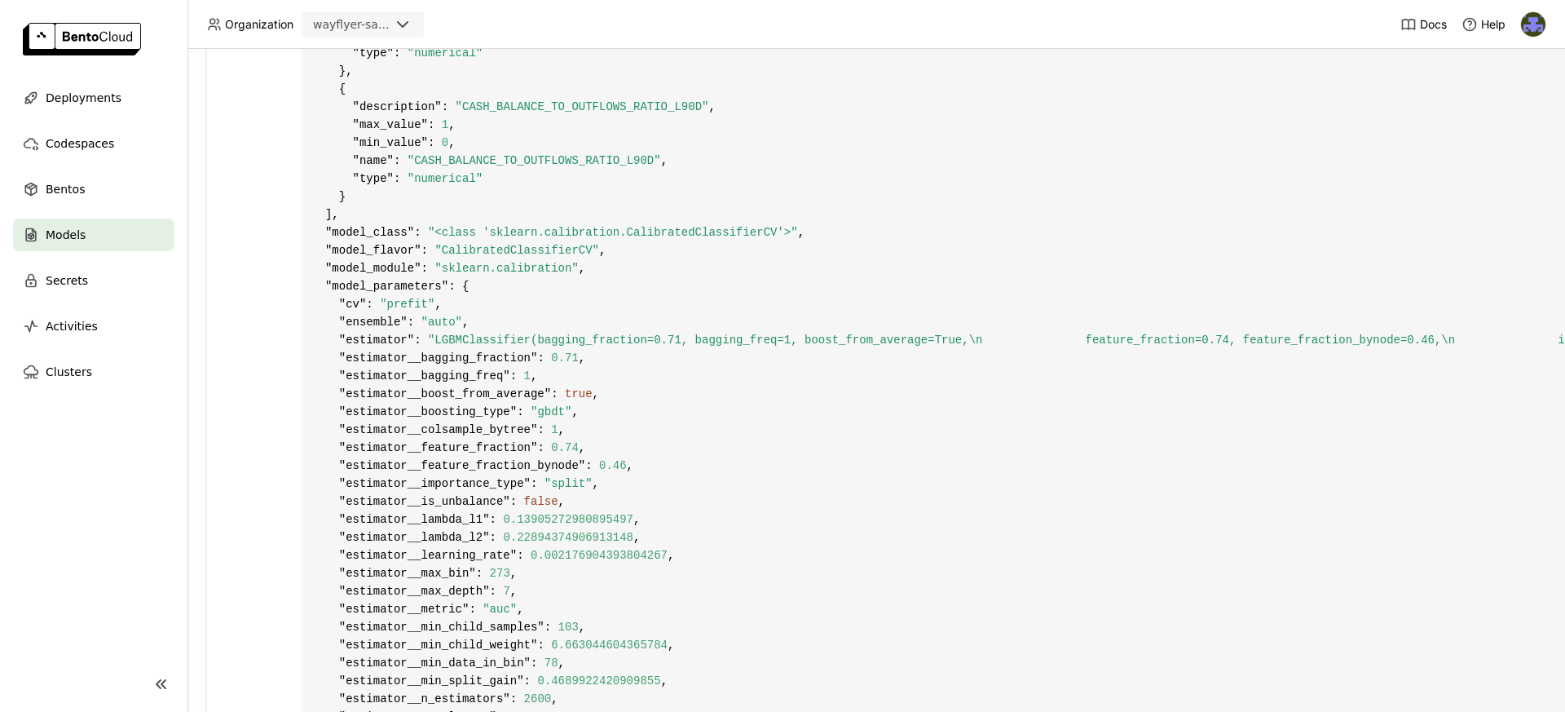
click at [364, 29] on div "wayflyer-sandbox" at bounding box center [351, 24] width 77 height 16
click at [357, 97] on div "wayflyer-prod" at bounding box center [363, 103] width 96 height 16
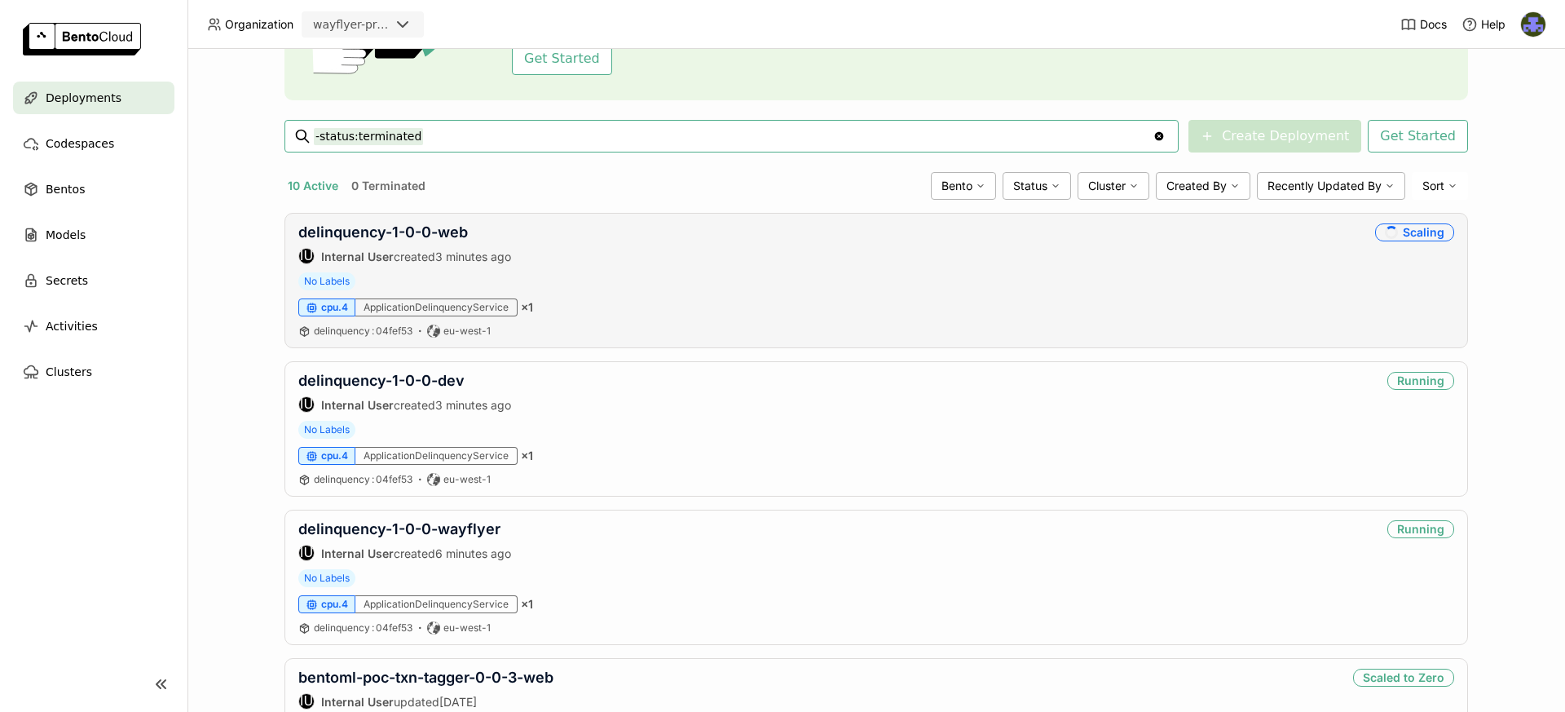
scroll to position [214, 0]
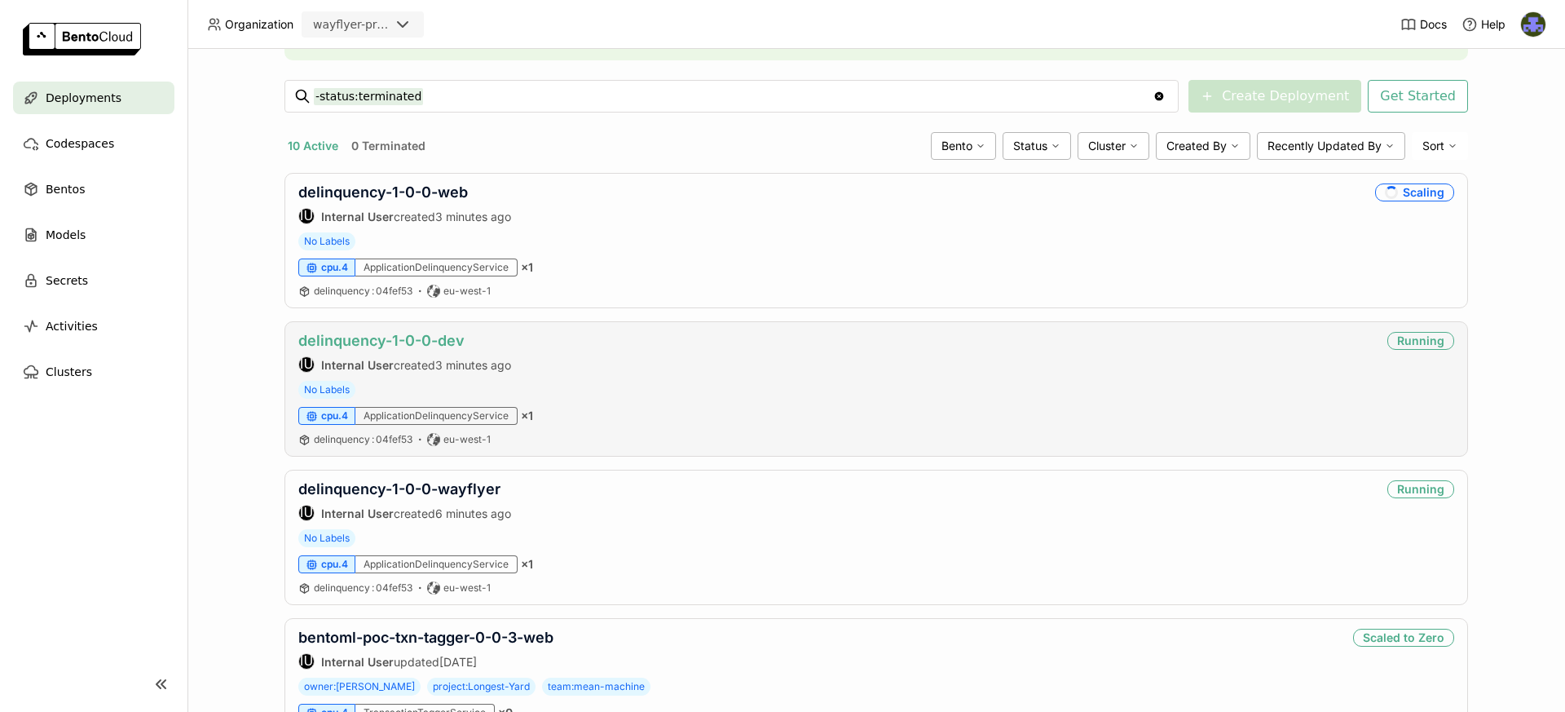
click at [451, 344] on link "delinquency-1-0-0-dev" at bounding box center [381, 340] width 166 height 17
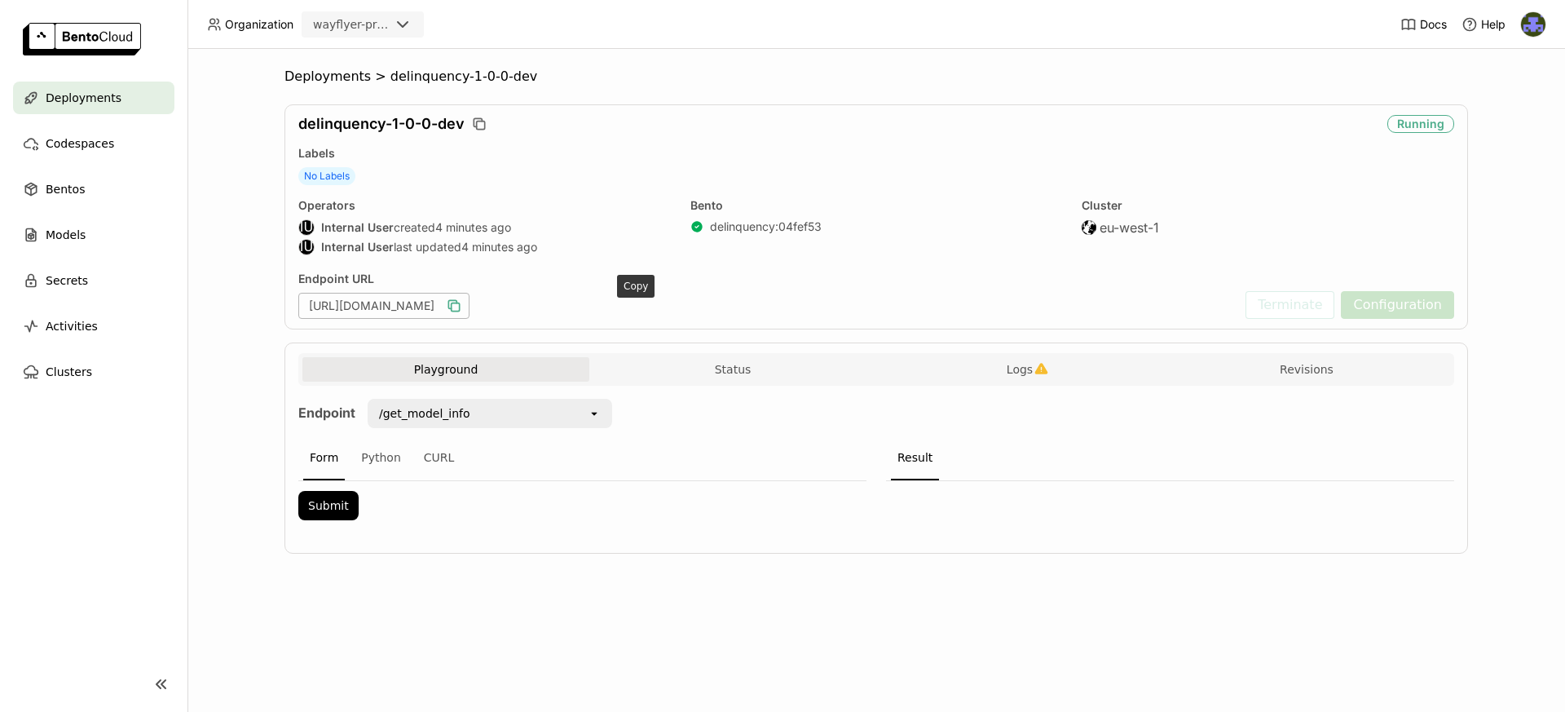
click at [462, 306] on icon "button" at bounding box center [454, 306] width 16 height 16
click at [140, 99] on div "Deployments" at bounding box center [93, 98] width 161 height 33
